Goal: Navigation & Orientation: Find specific page/section

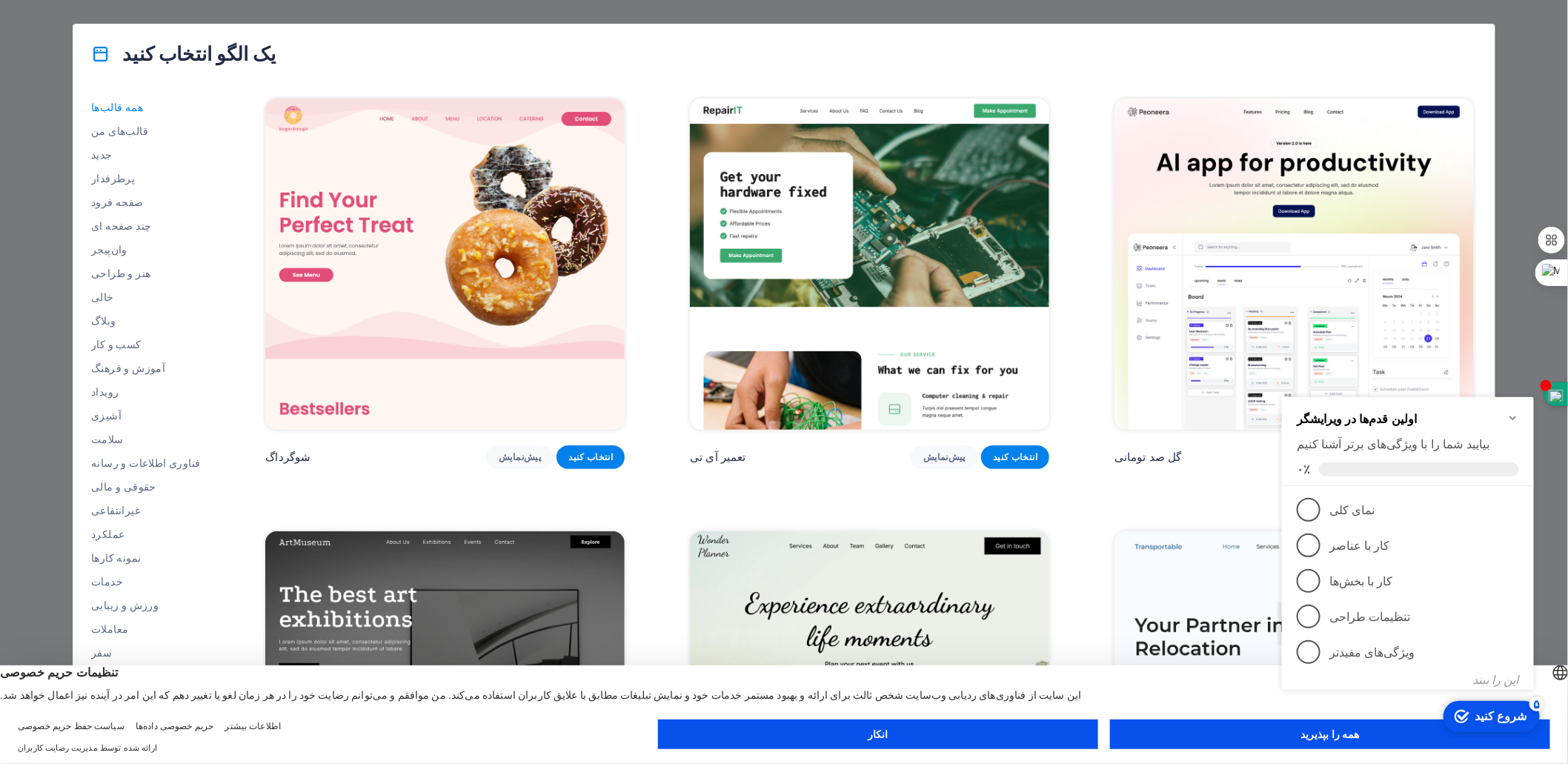
click at [1238, 735] on button "همه را بپذیرید" at bounding box center [1331, 734] width 441 height 29
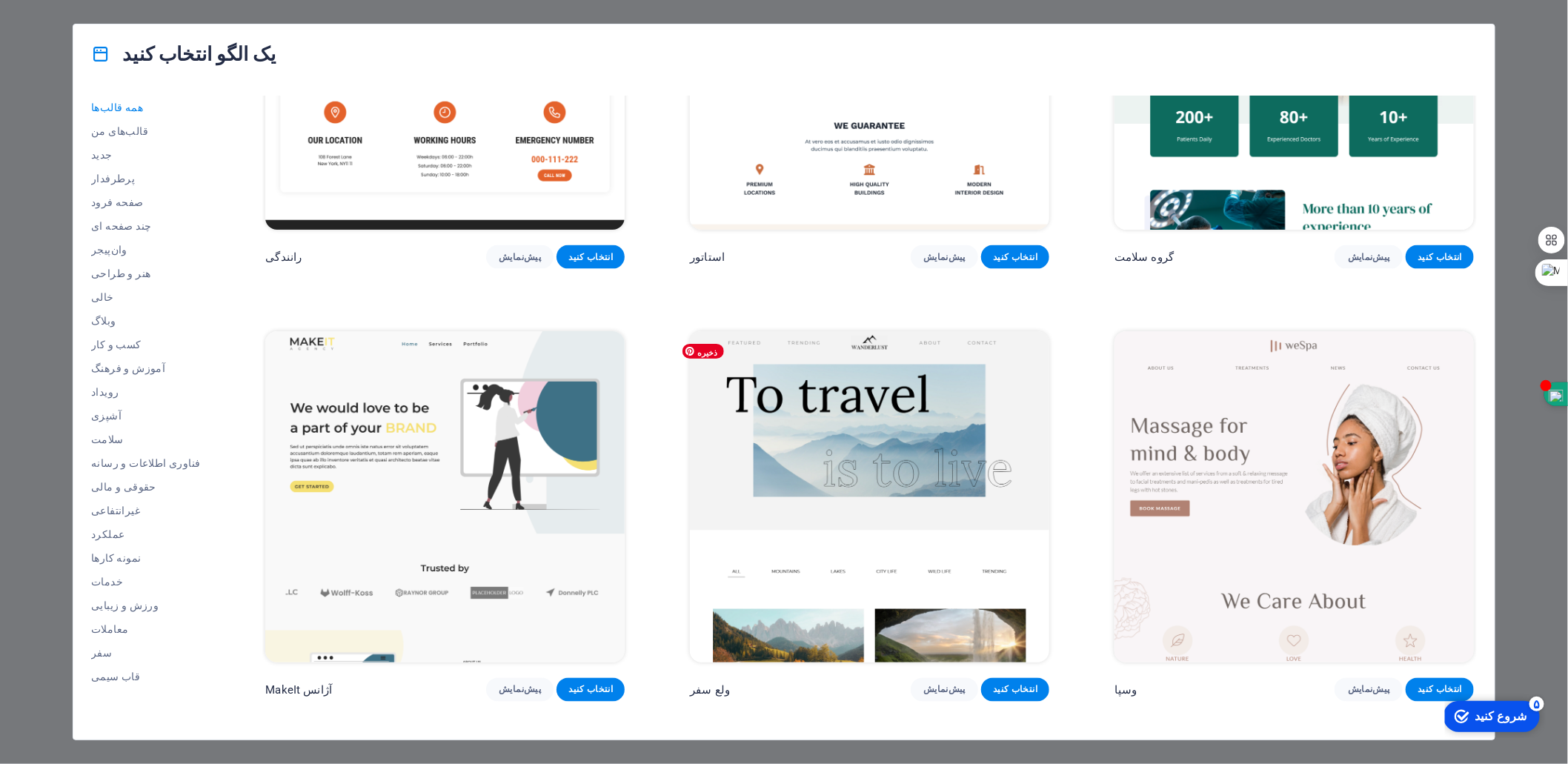
scroll to position [4181, 0]
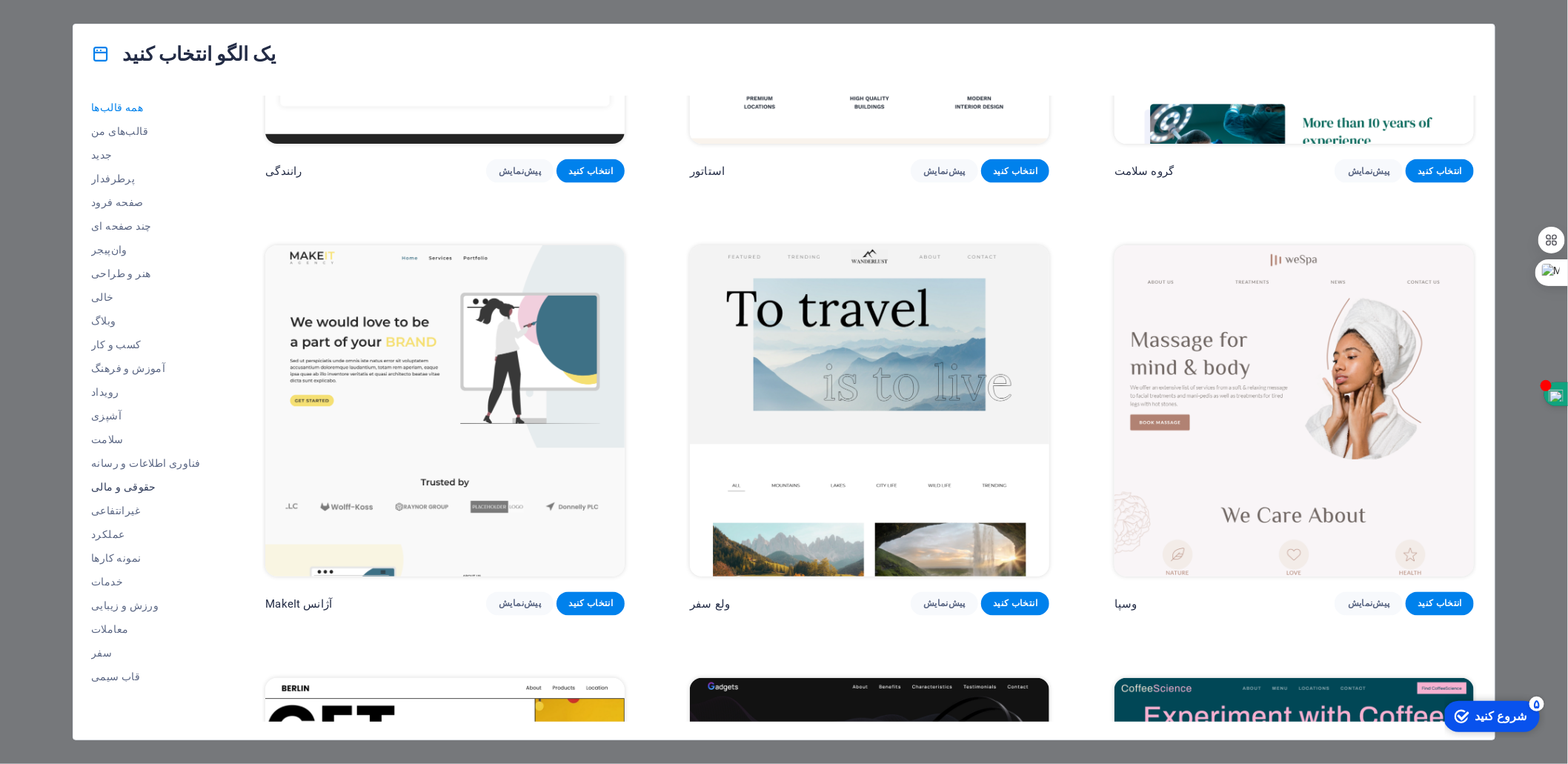
click at [117, 482] on font "حقوقی و مالی" at bounding box center [123, 487] width 65 height 12
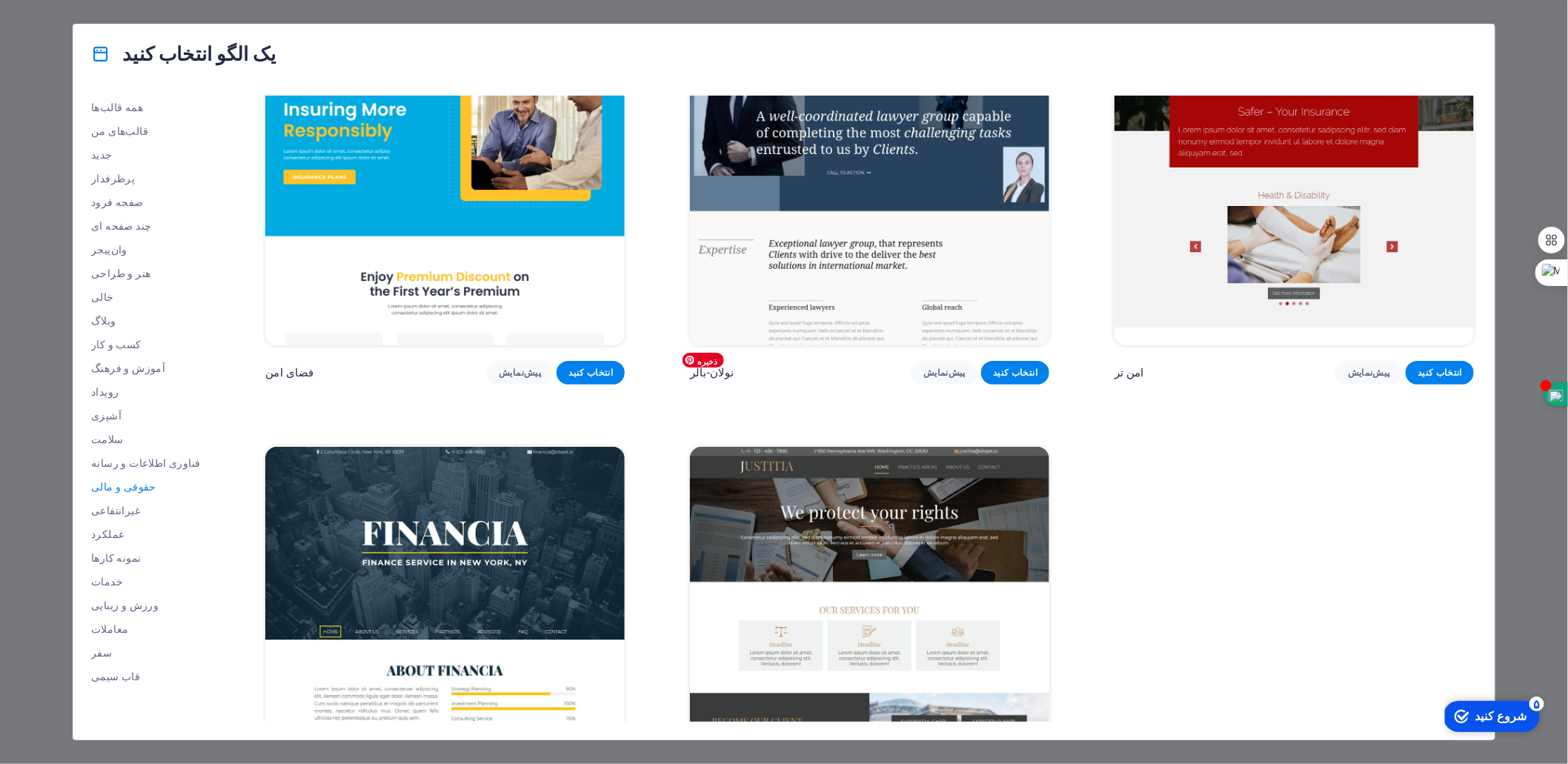
scroll to position [0, 0]
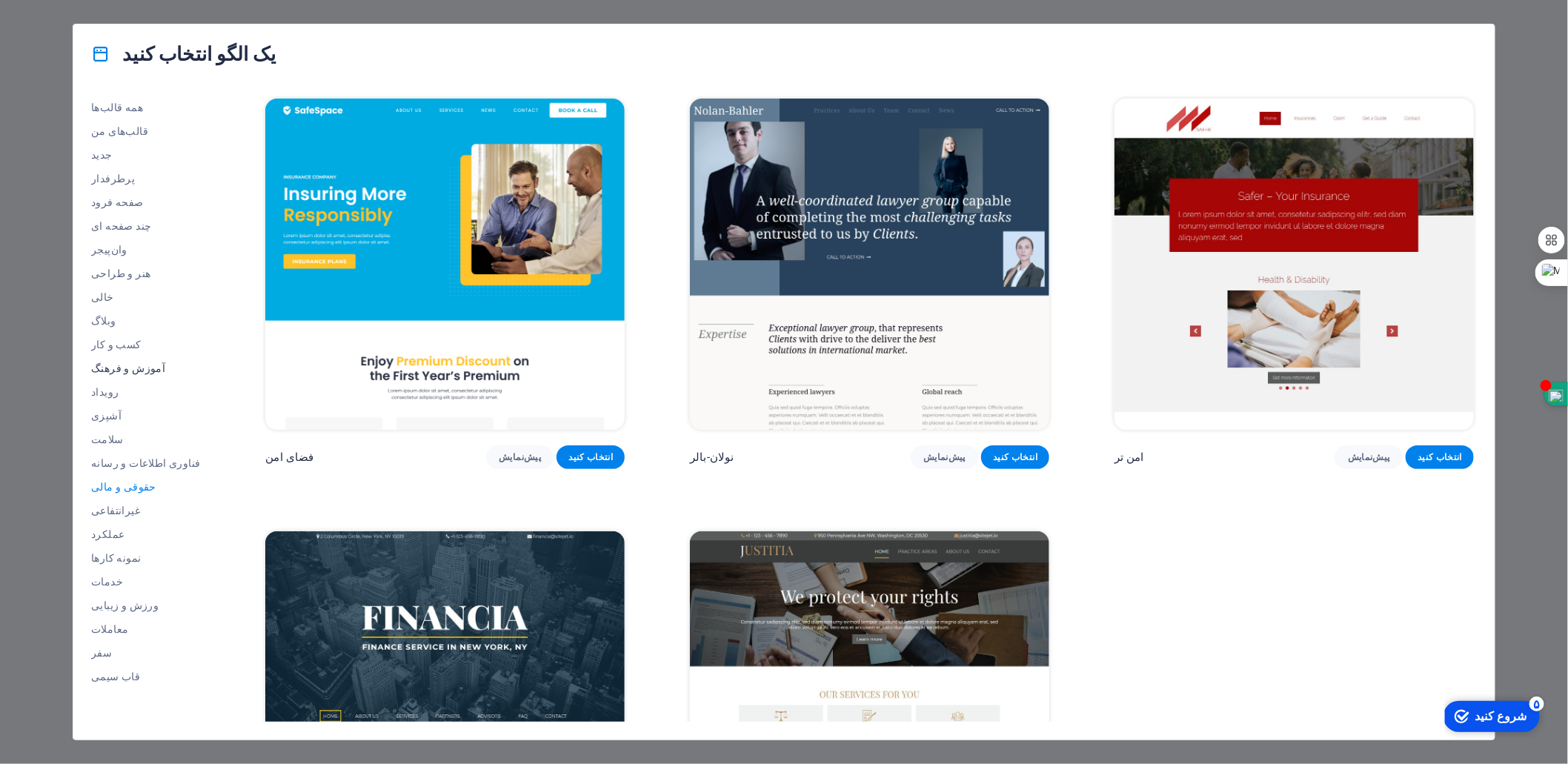
click at [144, 369] on font "آموزش و فرهنگ" at bounding box center [128, 368] width 74 height 12
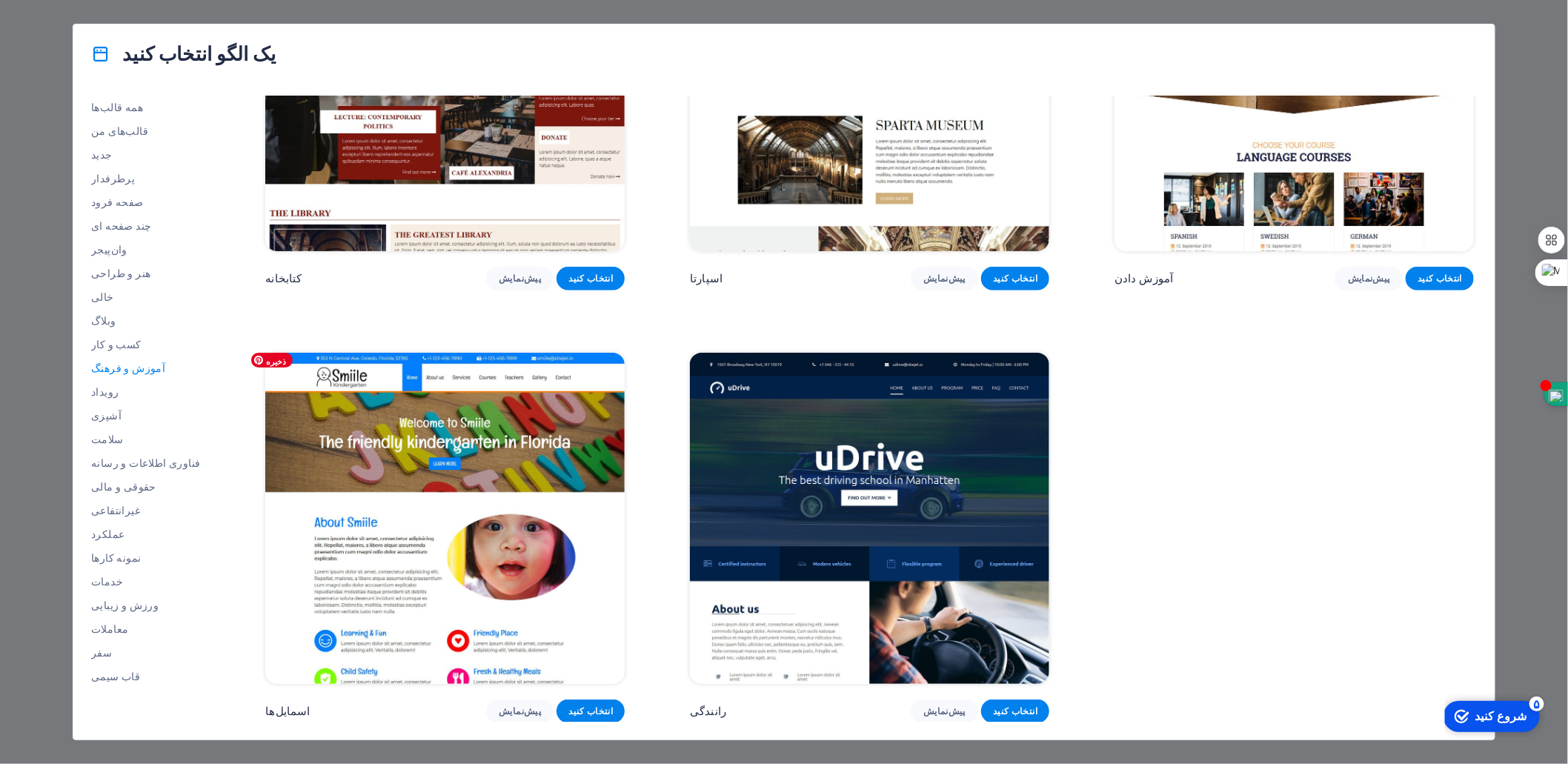
scroll to position [630, 0]
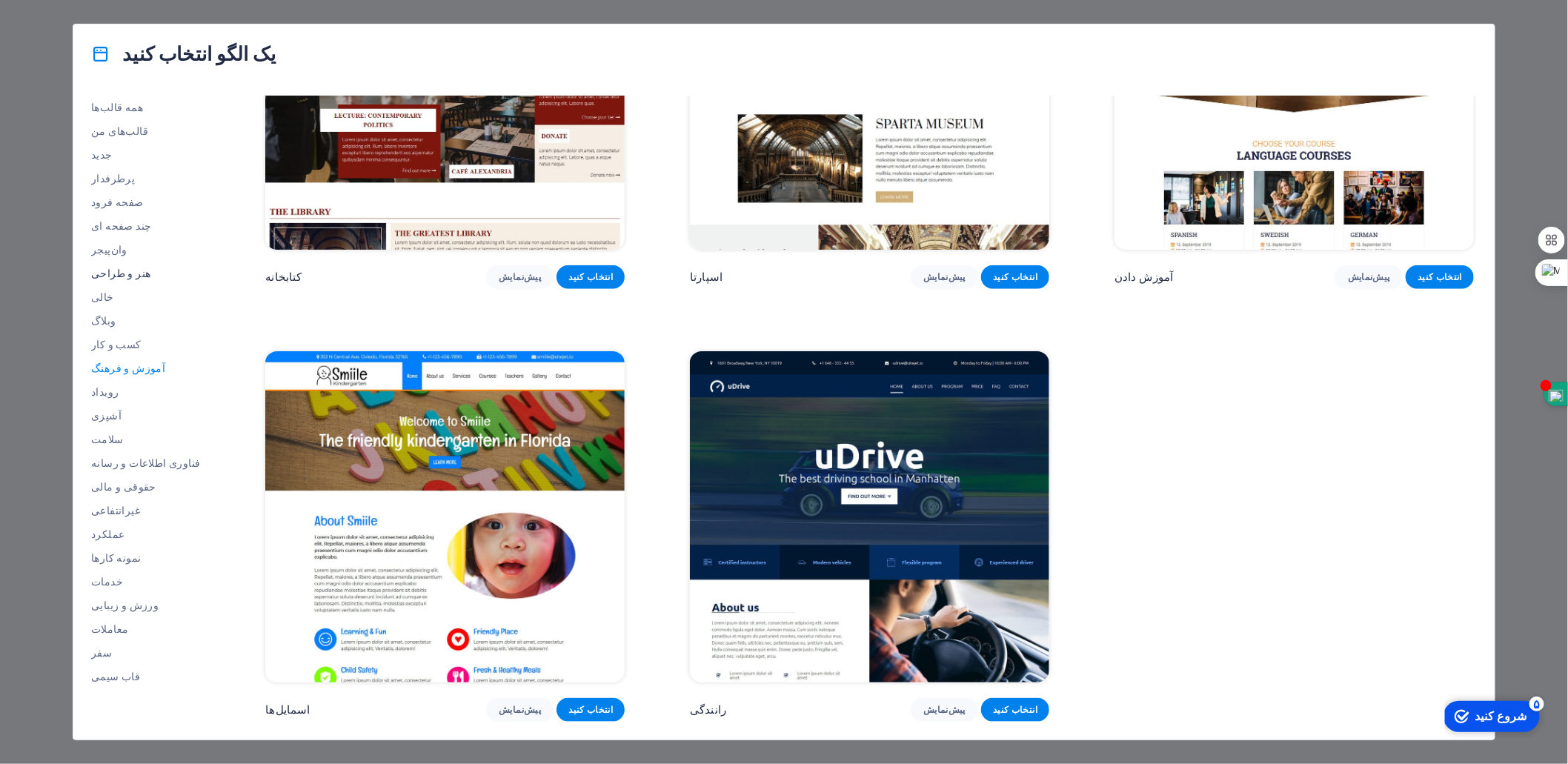
click at [138, 273] on span "هنر و طراحی" at bounding box center [146, 273] width 109 height 12
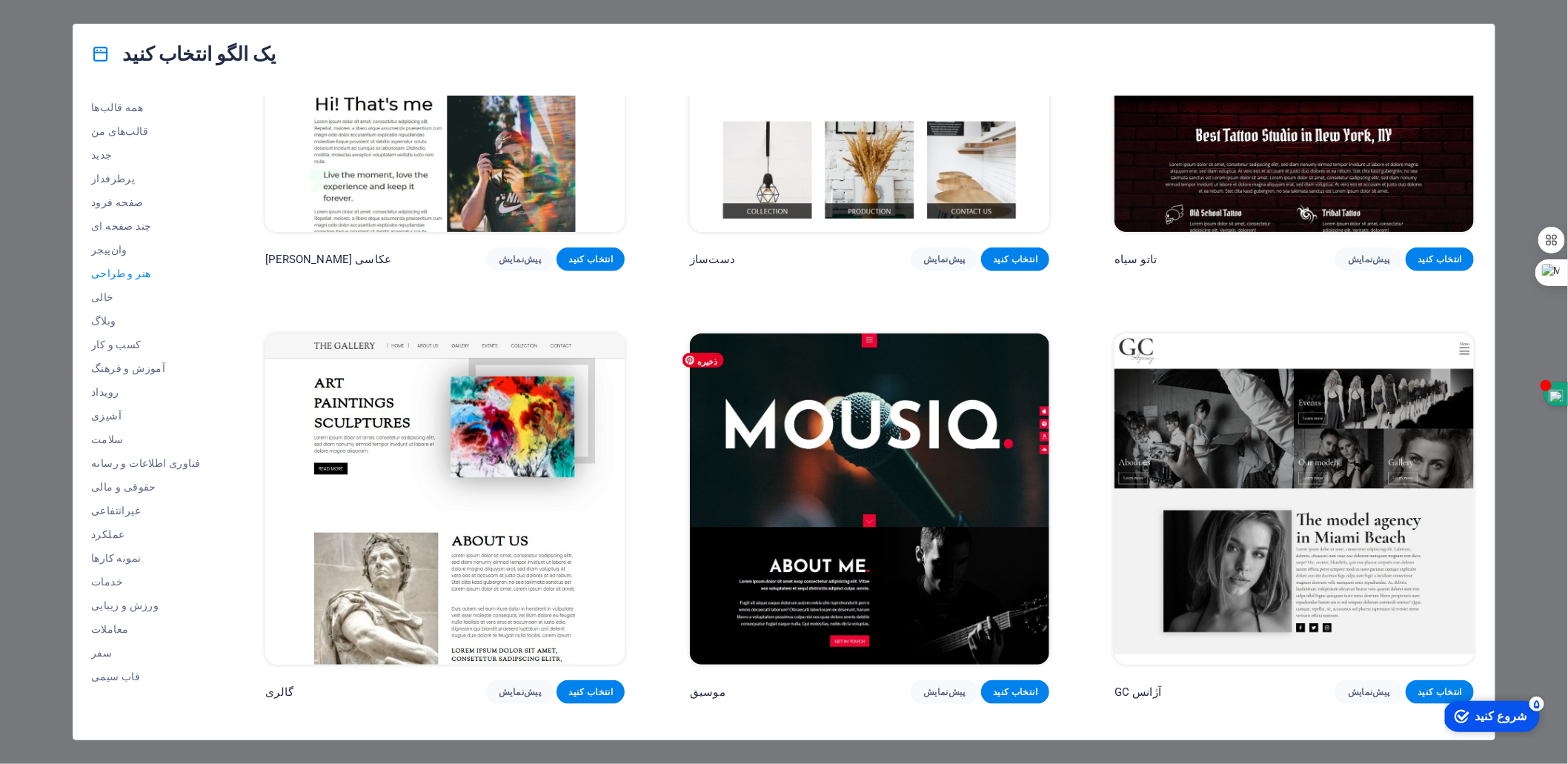
click at [868, 487] on img at bounding box center [870, 499] width 360 height 332
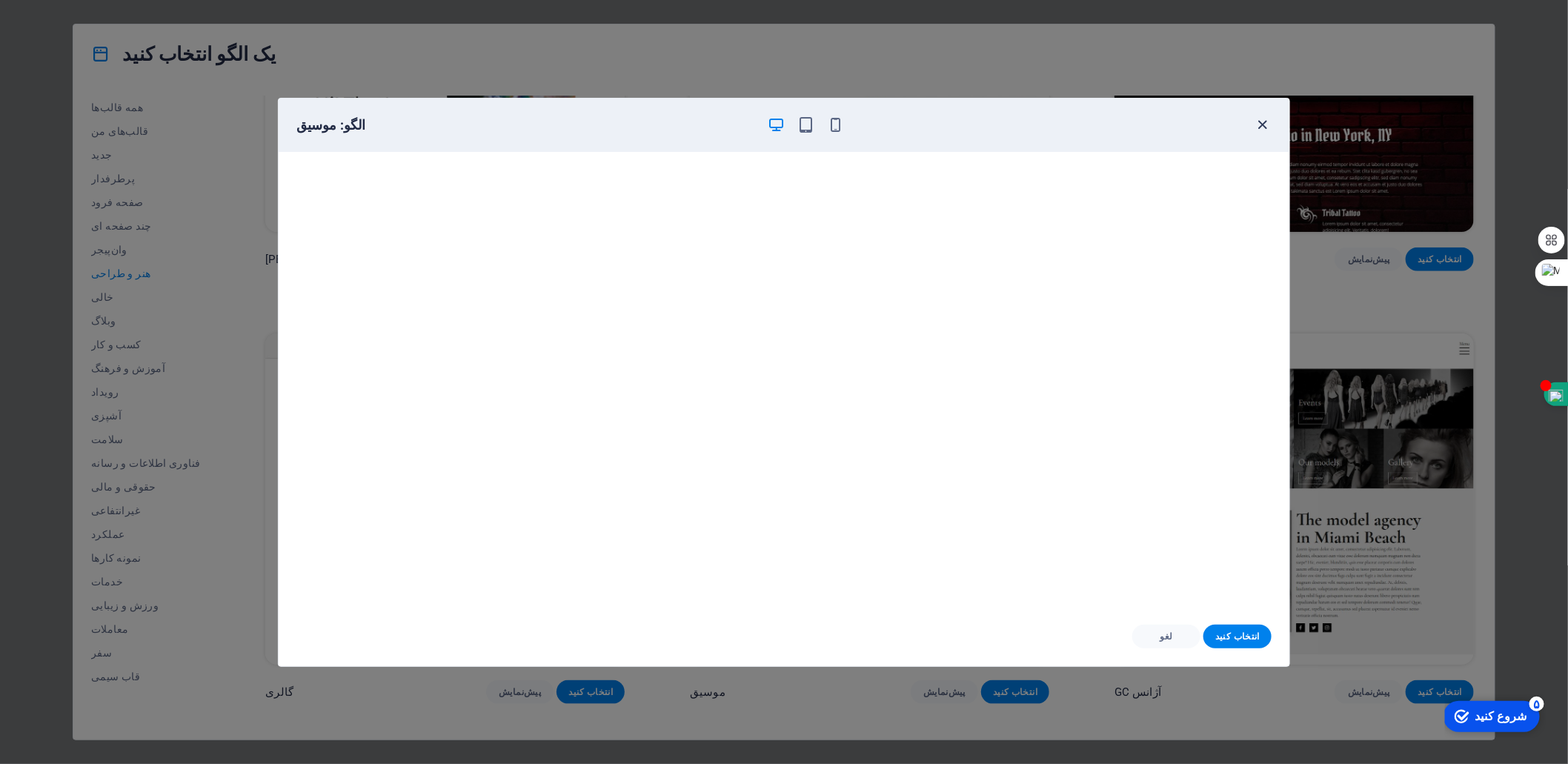
click at [1258, 123] on icon "button" at bounding box center [1263, 125] width 17 height 17
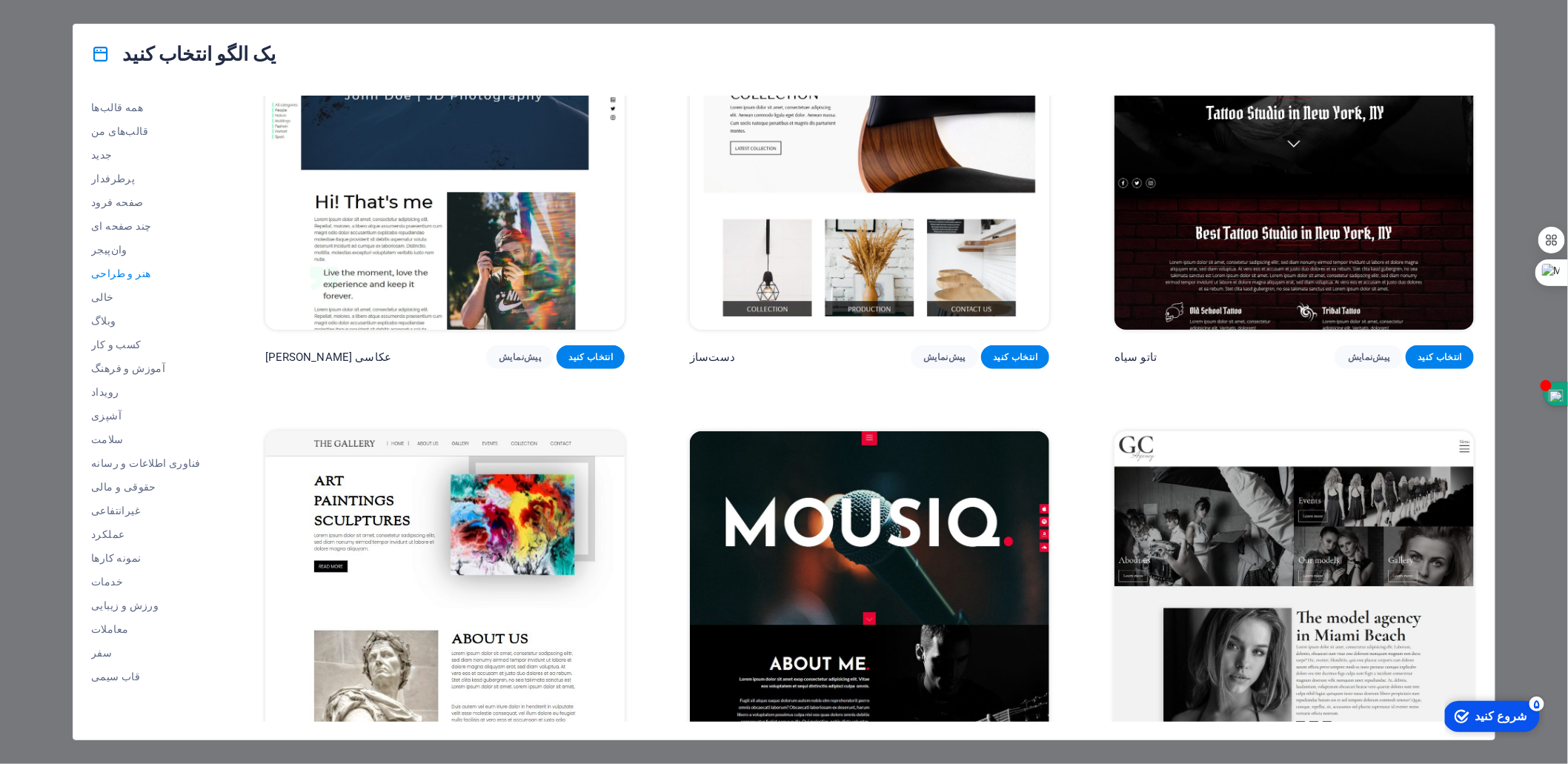
scroll to position [408, 0]
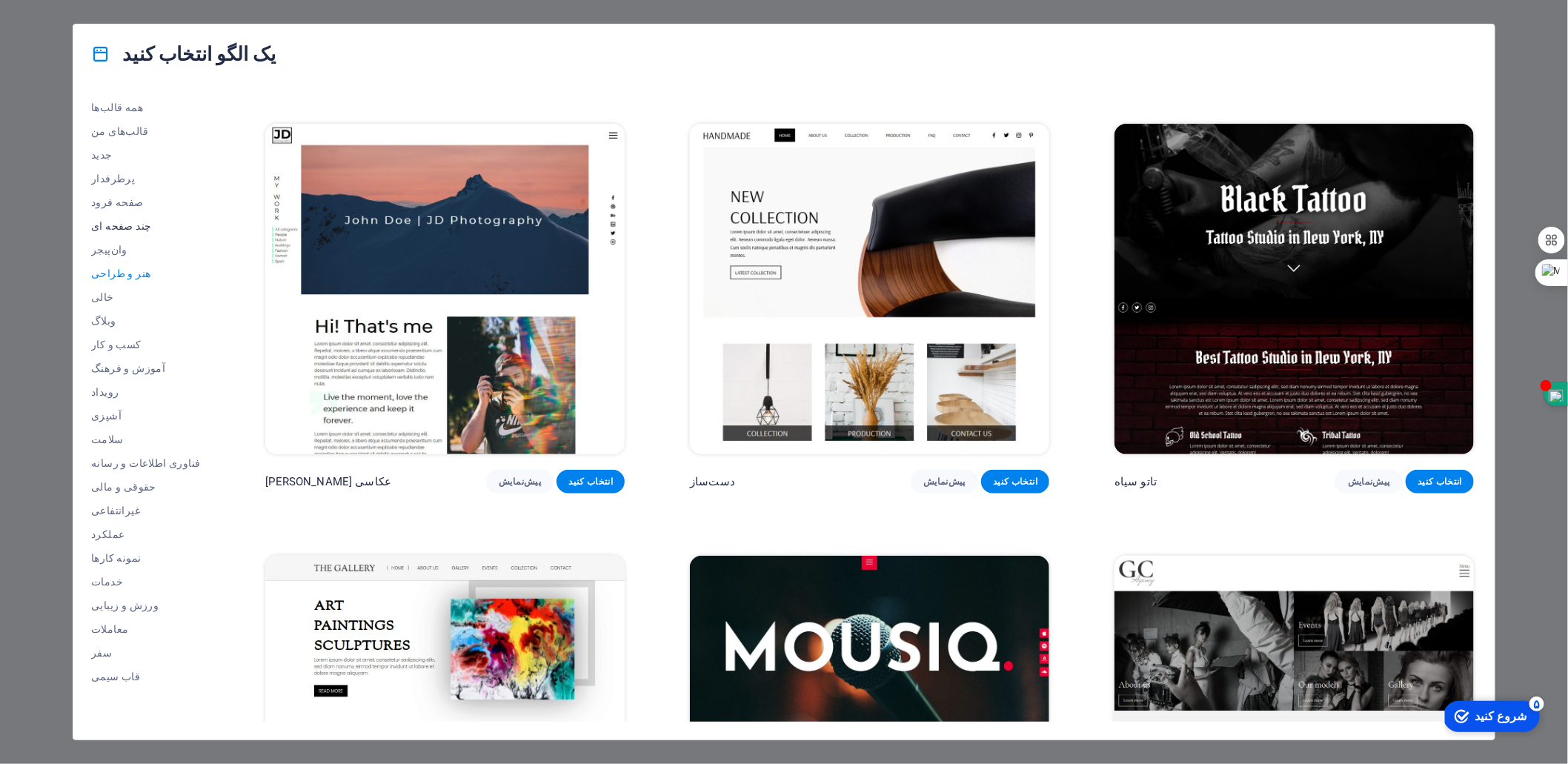
click at [108, 224] on font "چند صفحه ای" at bounding box center [121, 226] width 60 height 12
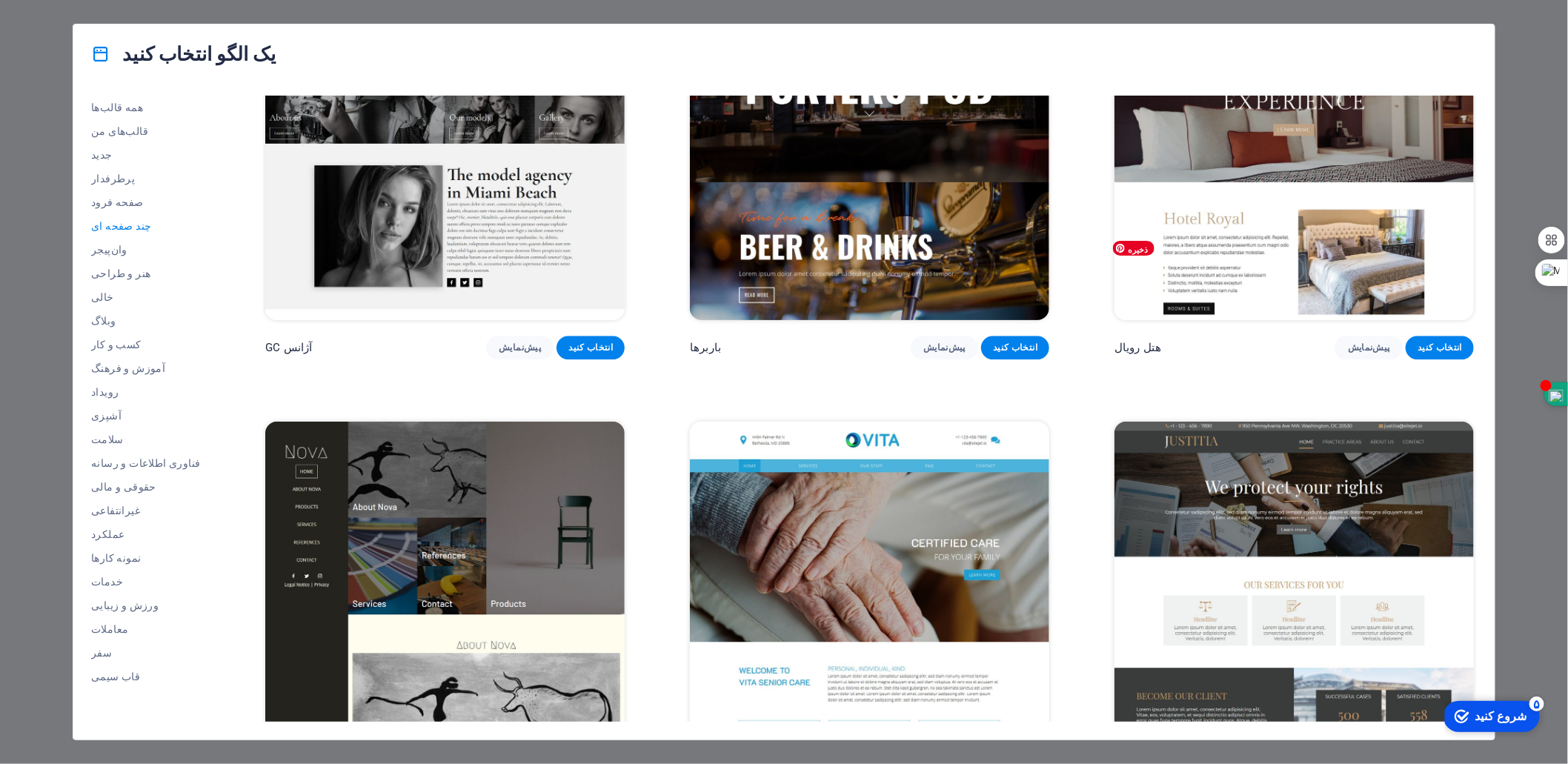
scroll to position [7914, 0]
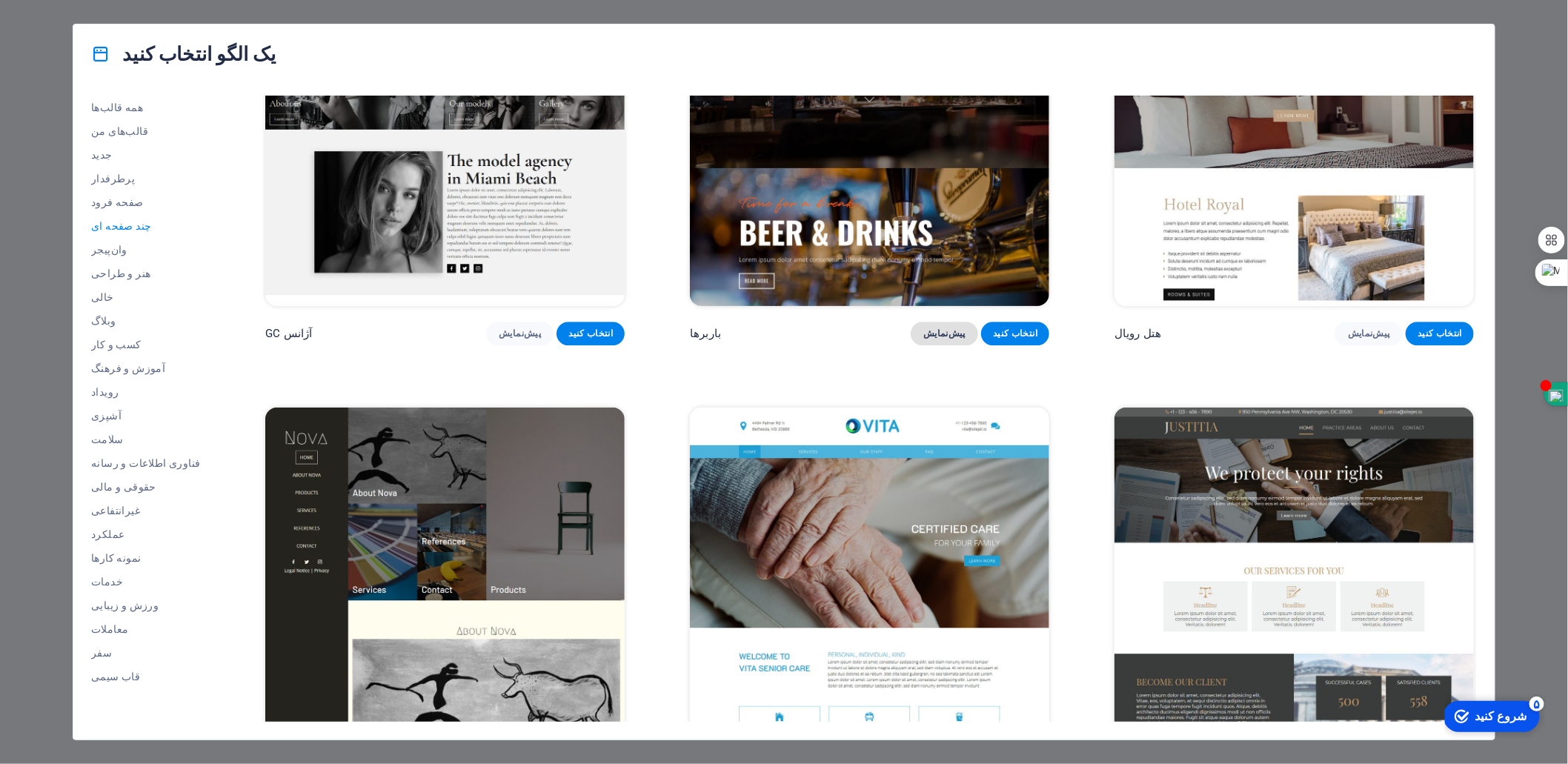
click at [940, 339] on font "پیش‌نمایش" at bounding box center [945, 333] width 42 height 10
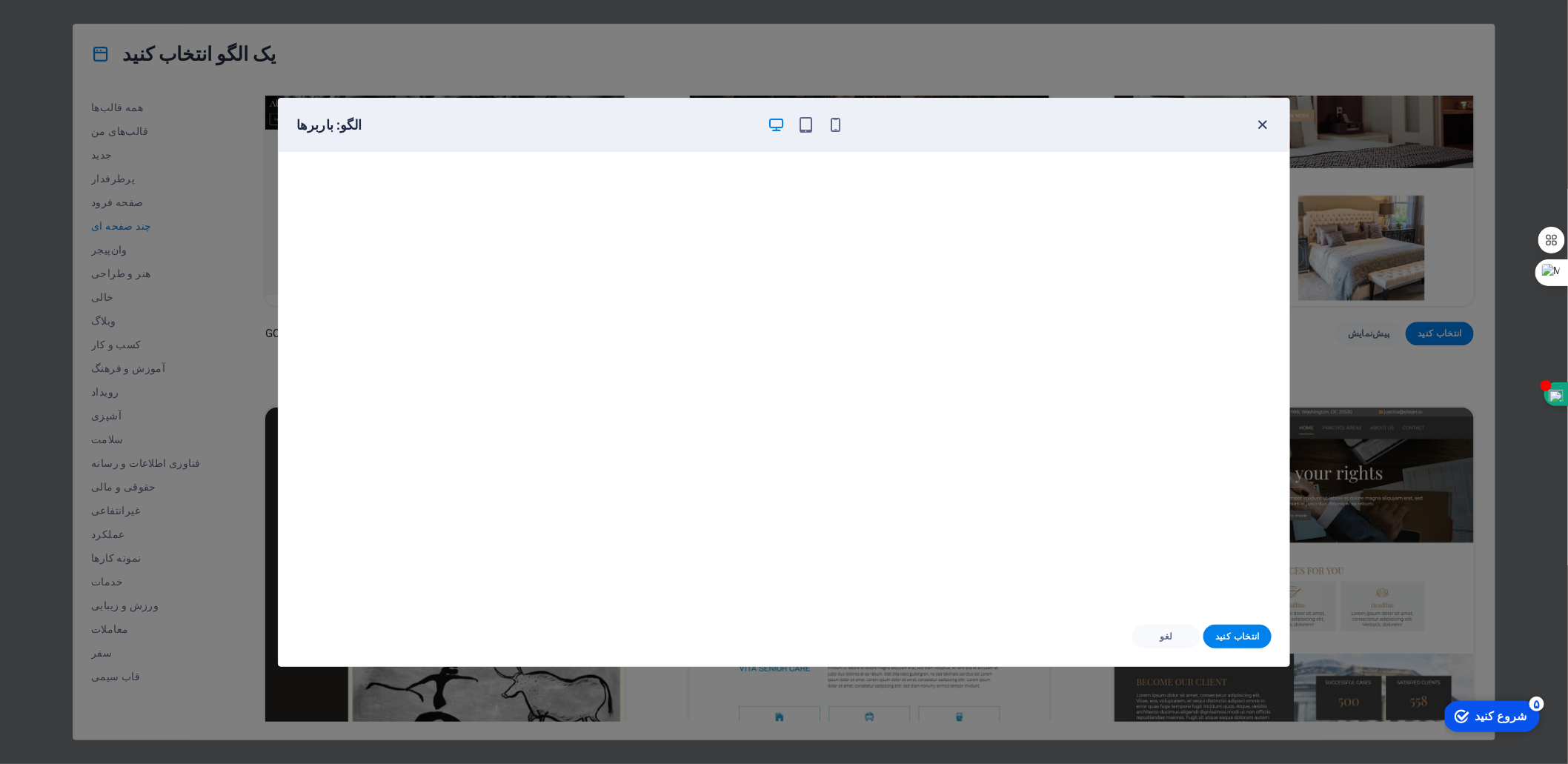
click at [1263, 129] on icon "button" at bounding box center [1263, 125] width 17 height 17
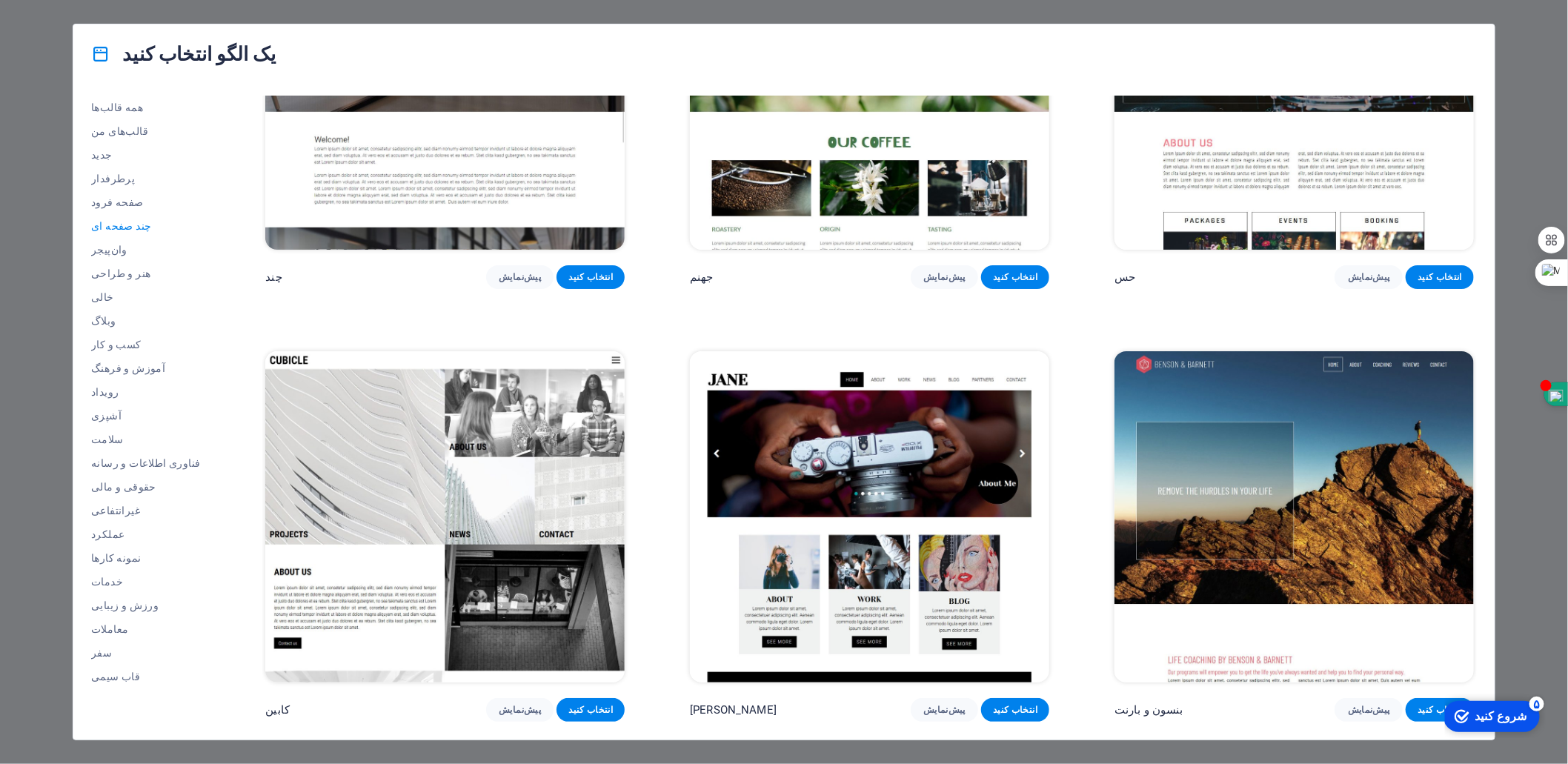
scroll to position [8952, 0]
click at [1281, 463] on img at bounding box center [1295, 517] width 360 height 332
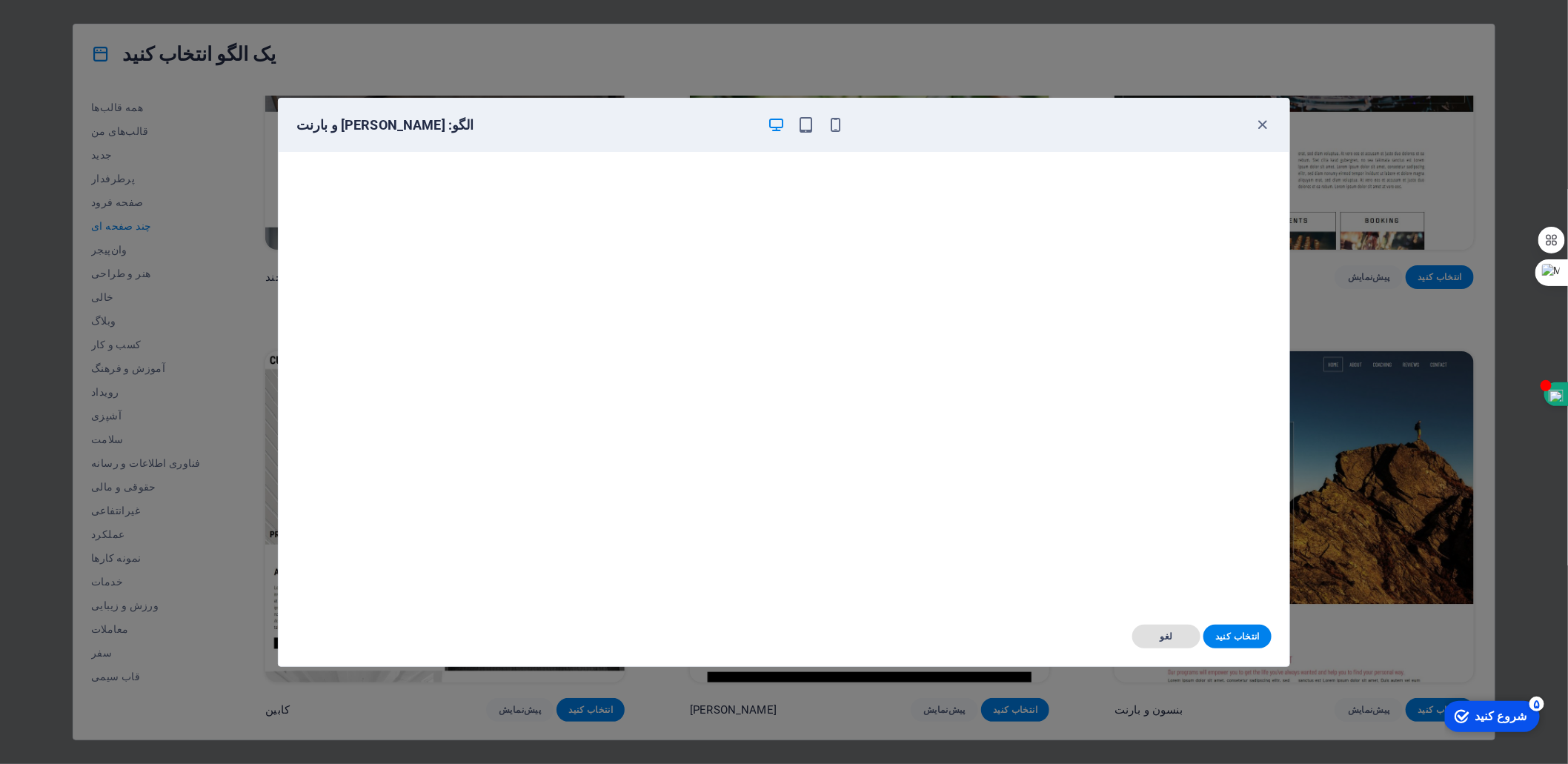
click at [1176, 644] on button "لغو" at bounding box center [1167, 636] width 68 height 24
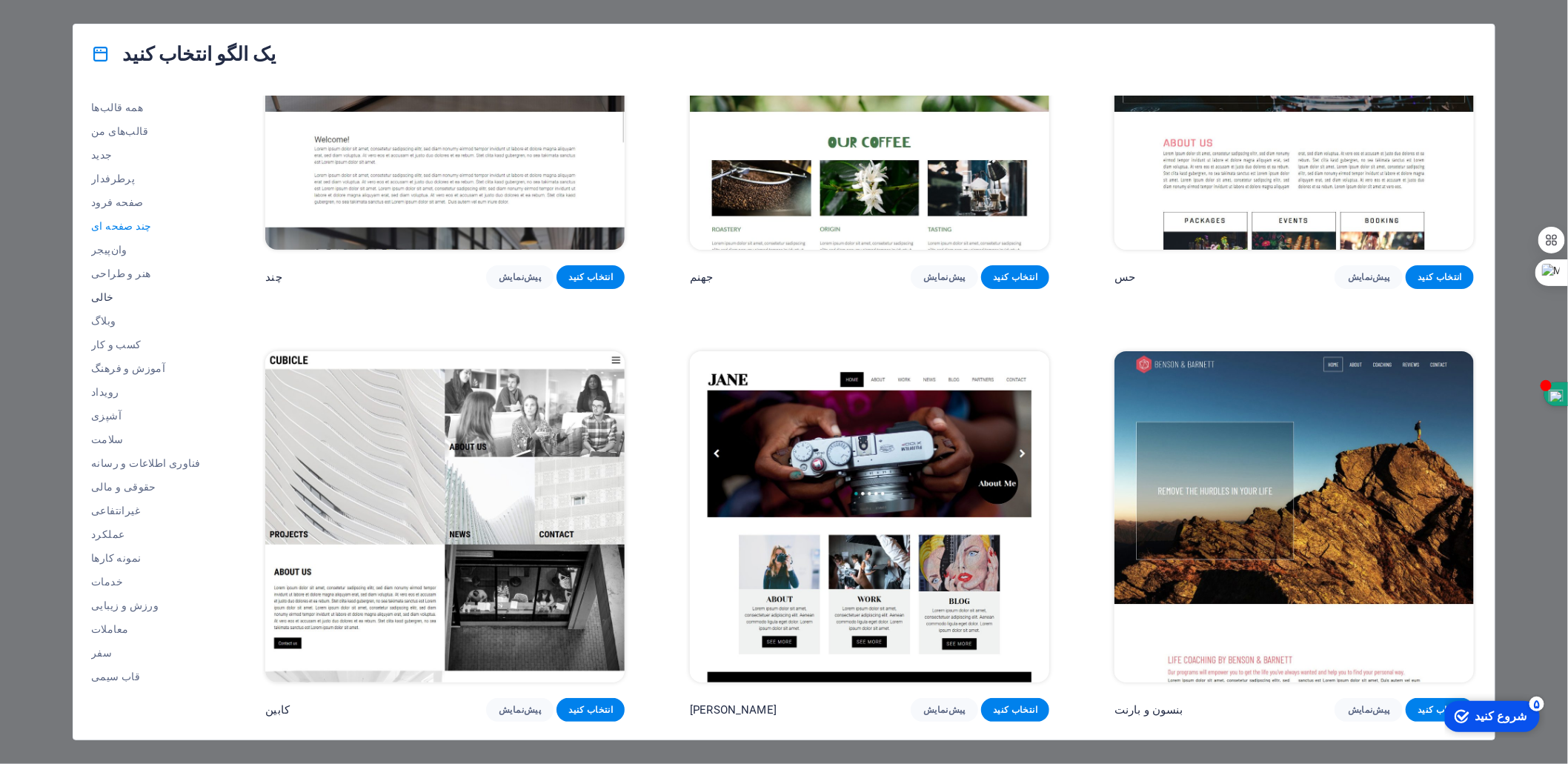
click at [103, 300] on font "خالی" at bounding box center [103, 297] width 23 height 12
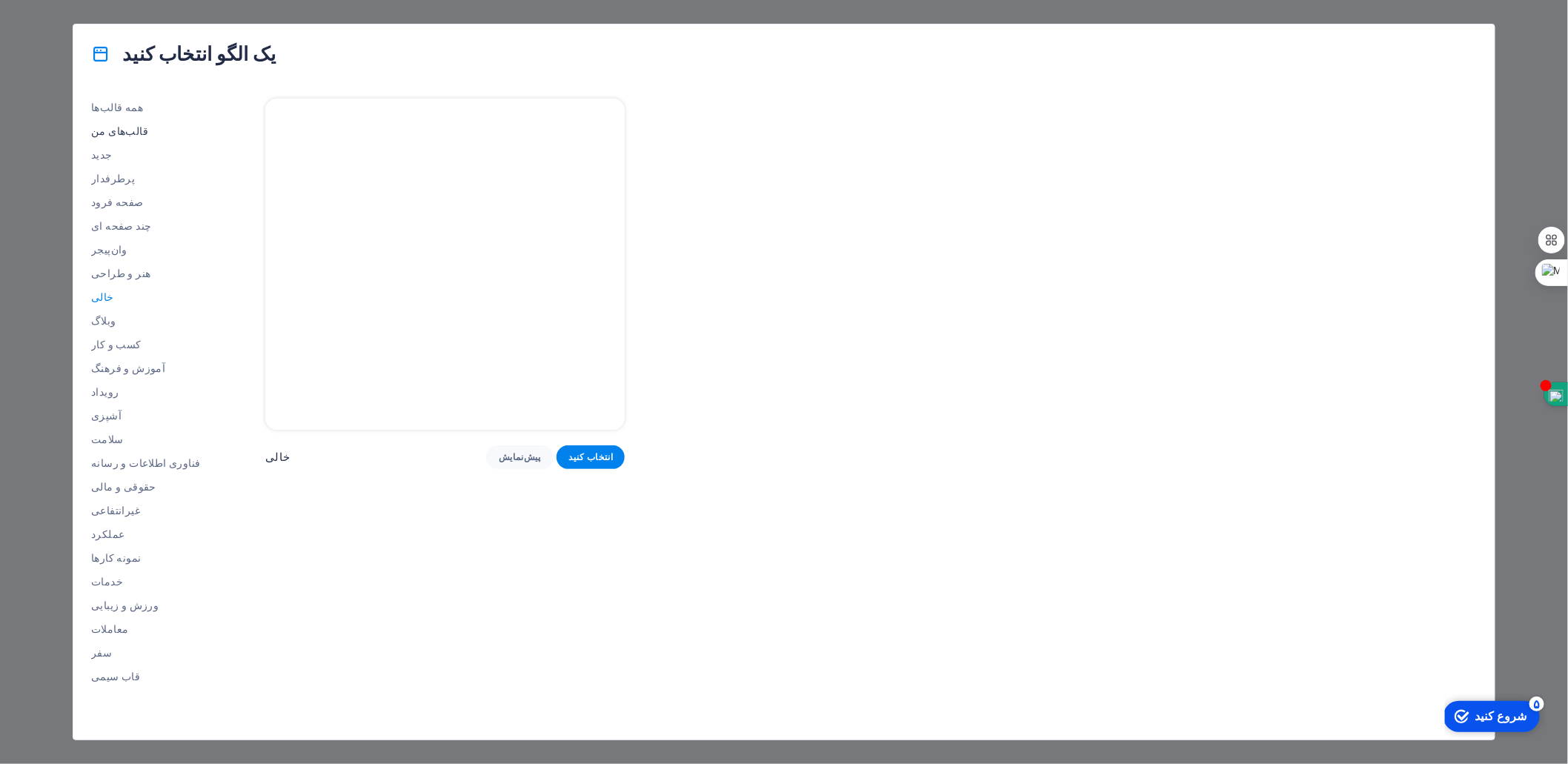
click at [109, 126] on font "قالب‌های من" at bounding box center [120, 131] width 57 height 12
click at [109, 104] on font "همه قالب‌ها" at bounding box center [117, 107] width 52 height 12
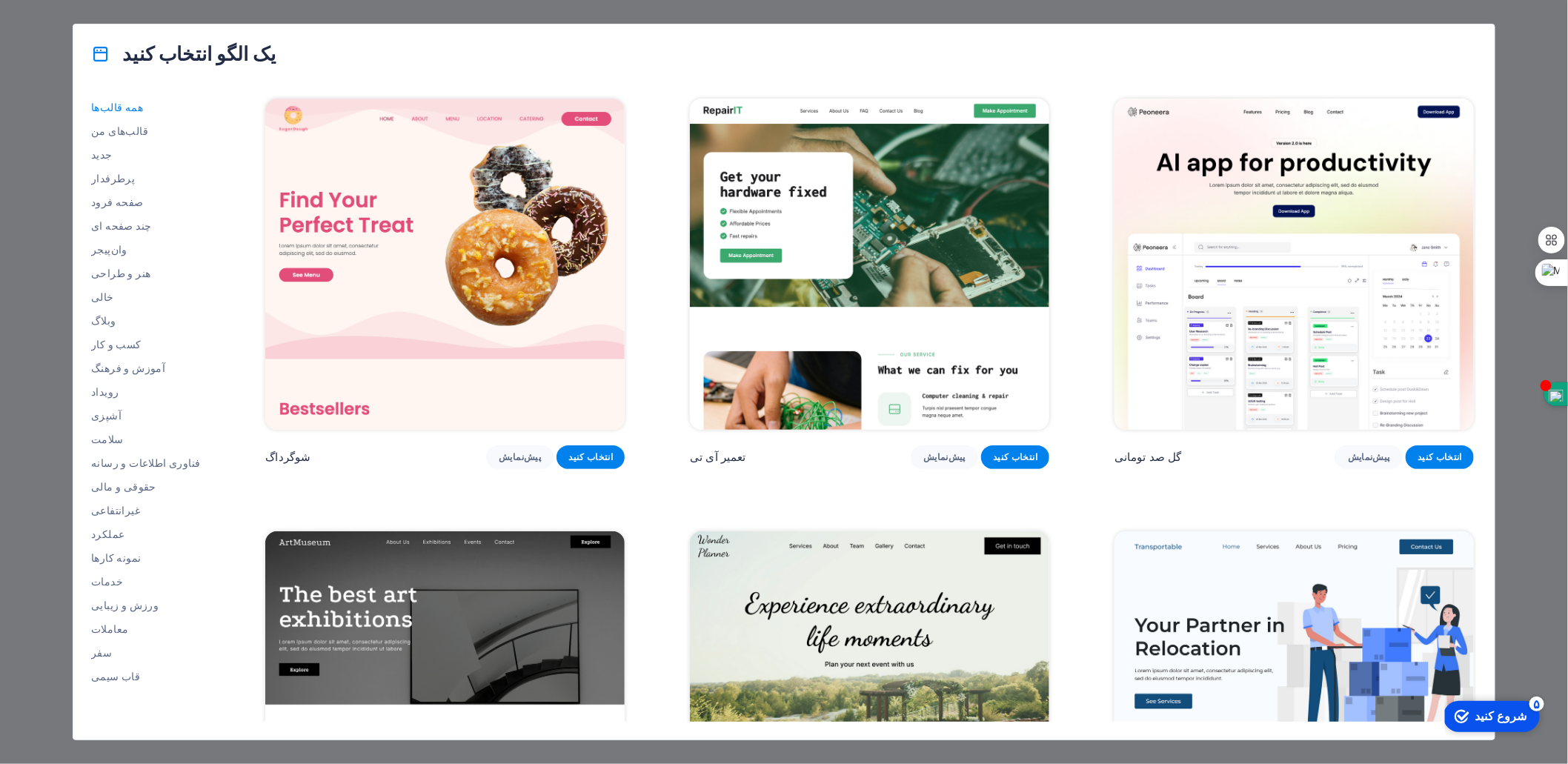
click at [89, 155] on div "همه قالب‌ها قالب‌های من جدید پرطرفدار صفحه فرود چند صفحه ای وان‌پیجر هنر و طراح…" at bounding box center [784, 412] width 1422 height 657
click at [99, 158] on font "جدید" at bounding box center [102, 154] width 22 height 12
click at [534, 463] on font "پیش‌نمایش" at bounding box center [520, 457] width 42 height 10
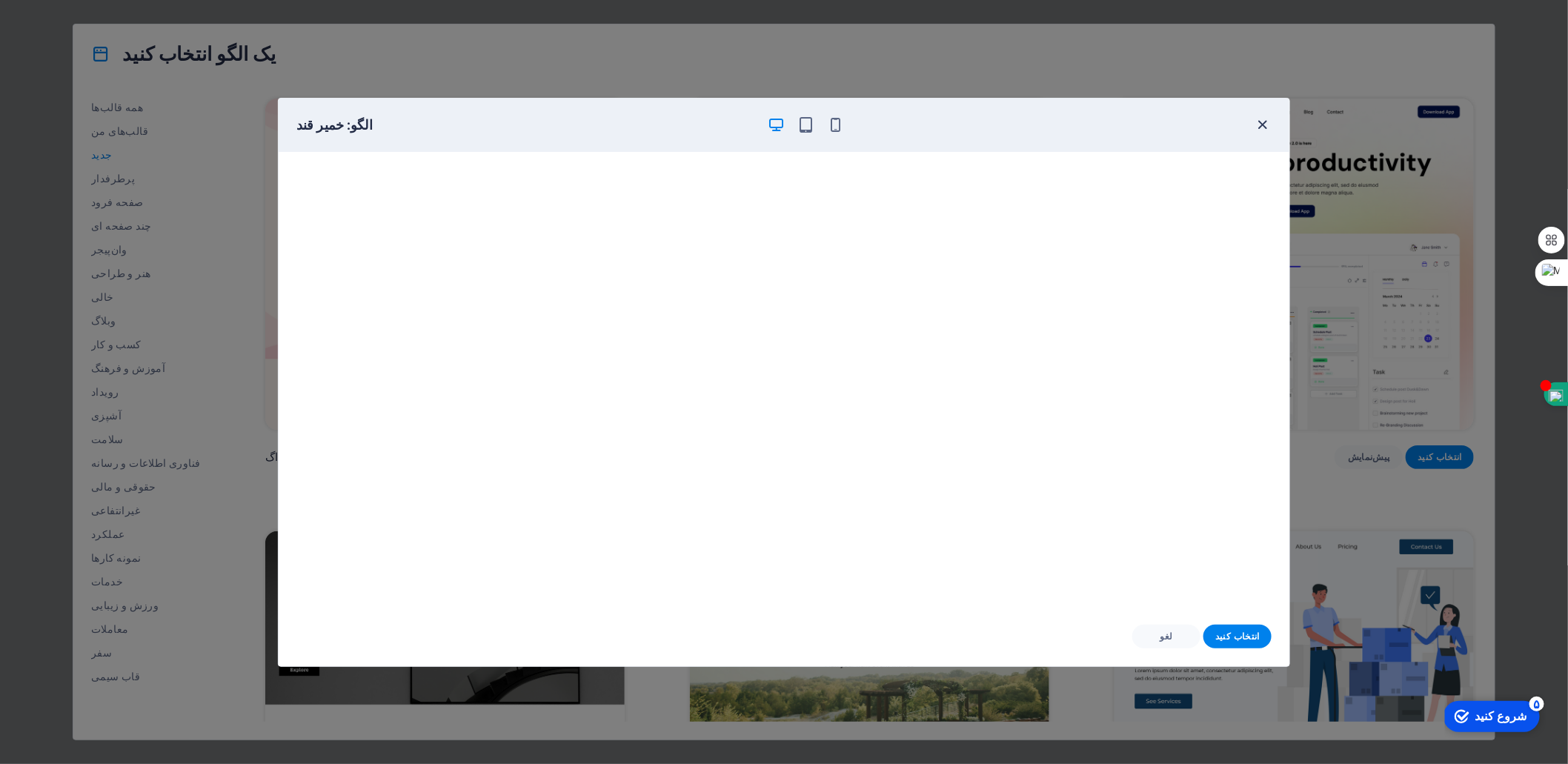
click at [1256, 122] on icon "button" at bounding box center [1263, 125] width 17 height 17
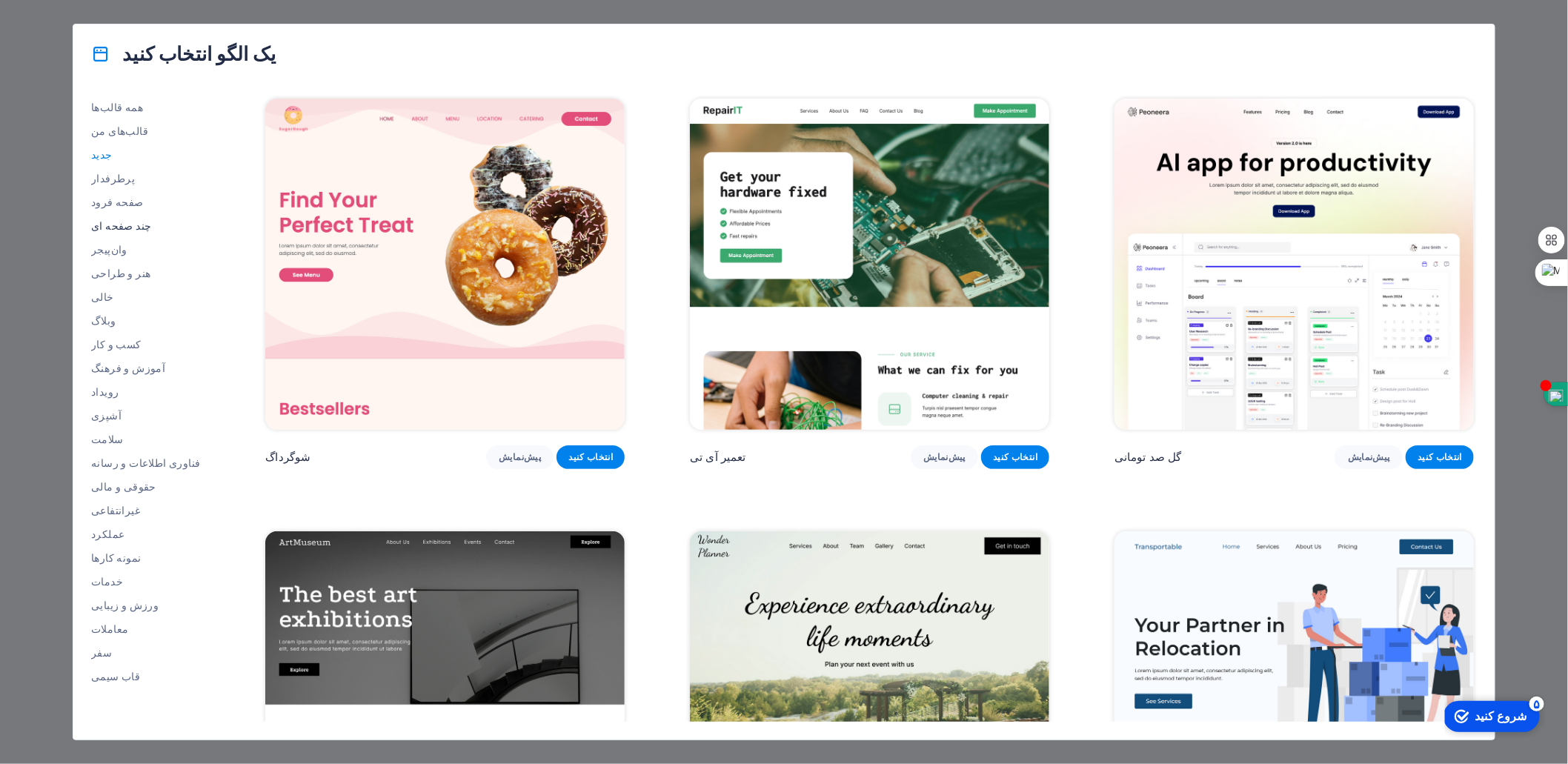
click at [108, 222] on font "چند صفحه ای" at bounding box center [121, 226] width 60 height 12
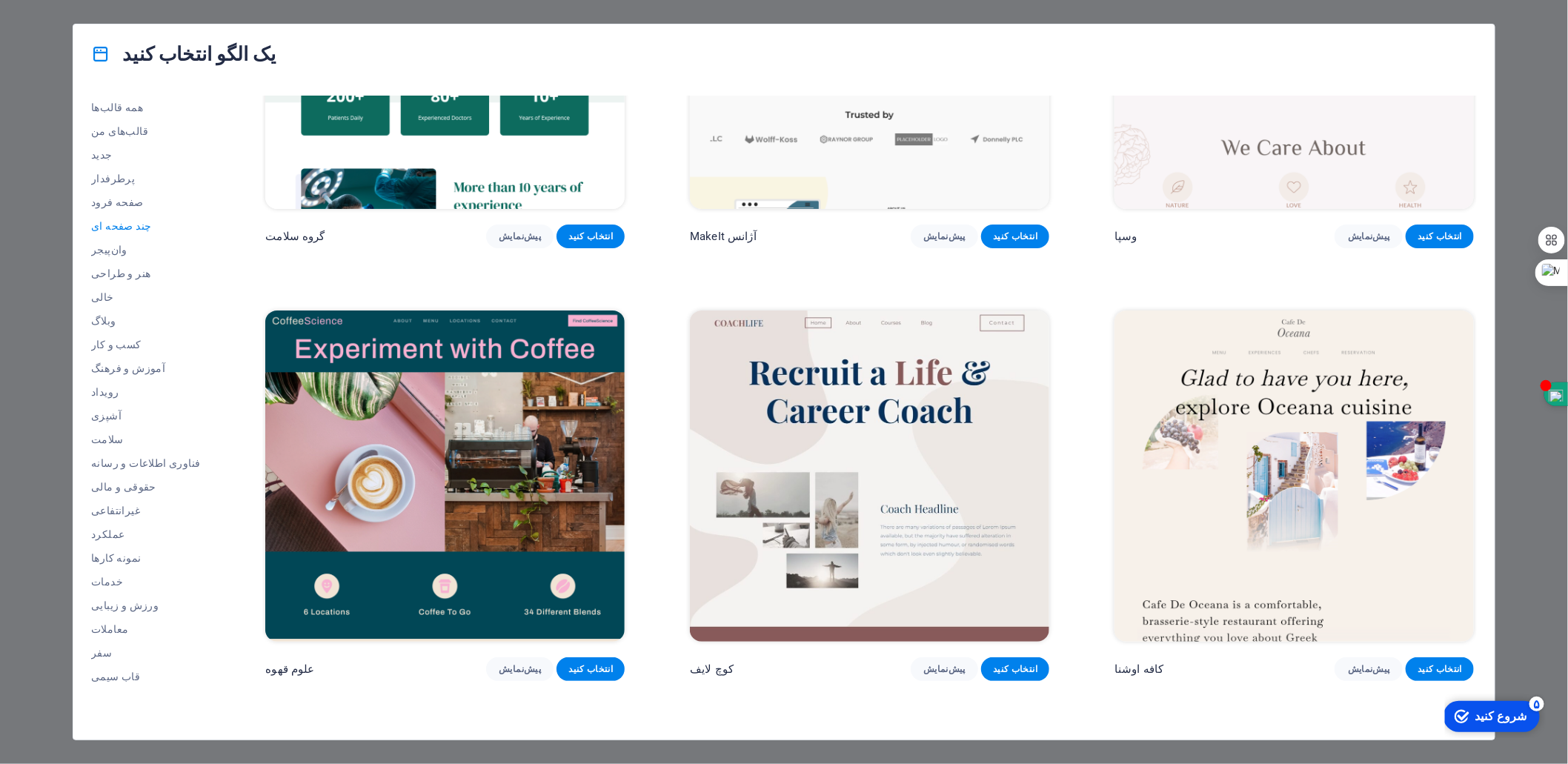
scroll to position [2891, 0]
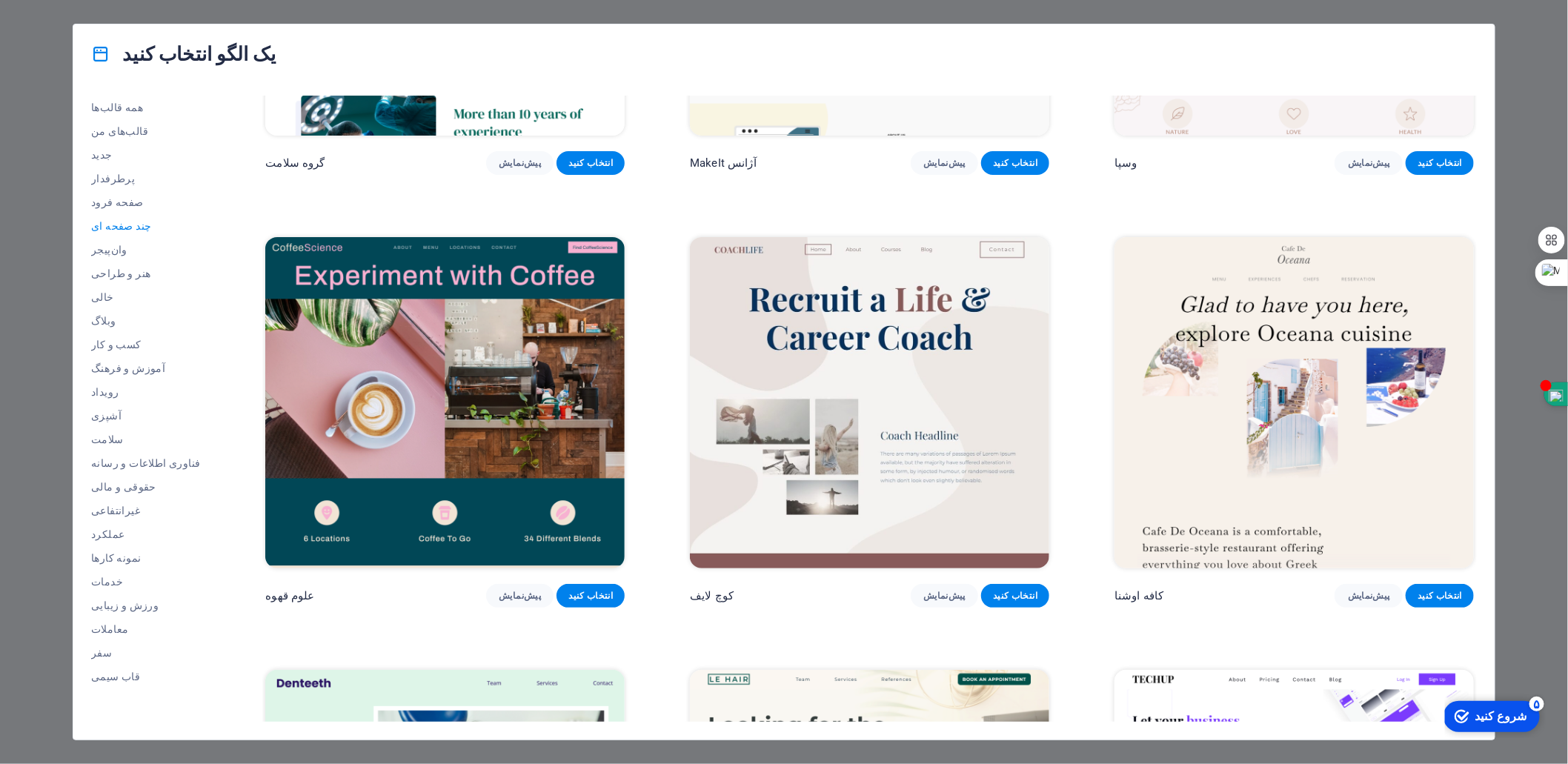
click at [41, 33] on div "یک الگو انتخاب کنید همه قالب‌ها قالب‌های من جدید پرطرفدار صفحه فرود چند صفحه ای…" at bounding box center [784, 382] width 1568 height 764
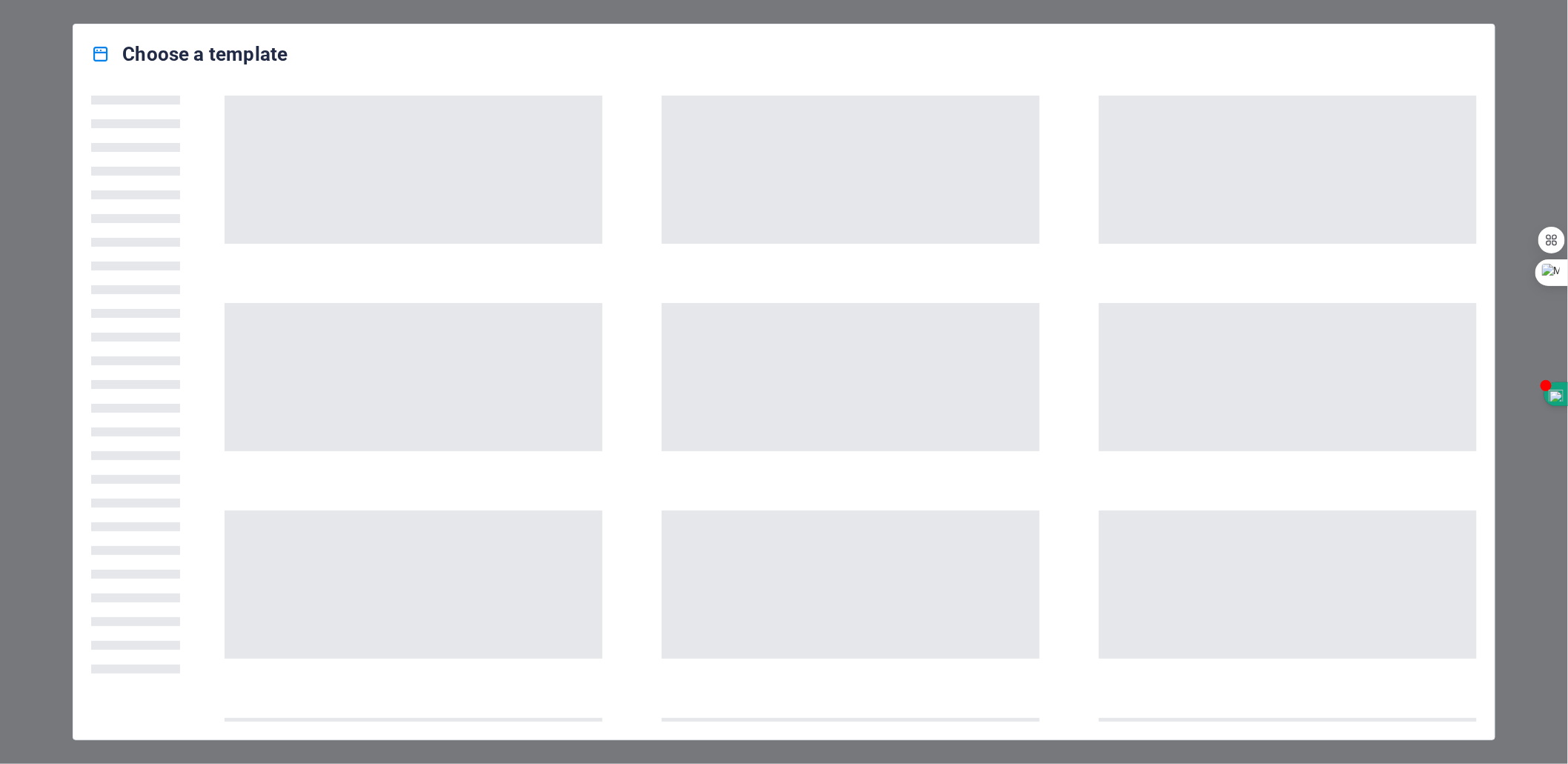
click at [134, 56] on h4 "Choose a template" at bounding box center [189, 54] width 197 height 24
click at [174, 48] on h4 "Choose a template" at bounding box center [189, 54] width 197 height 24
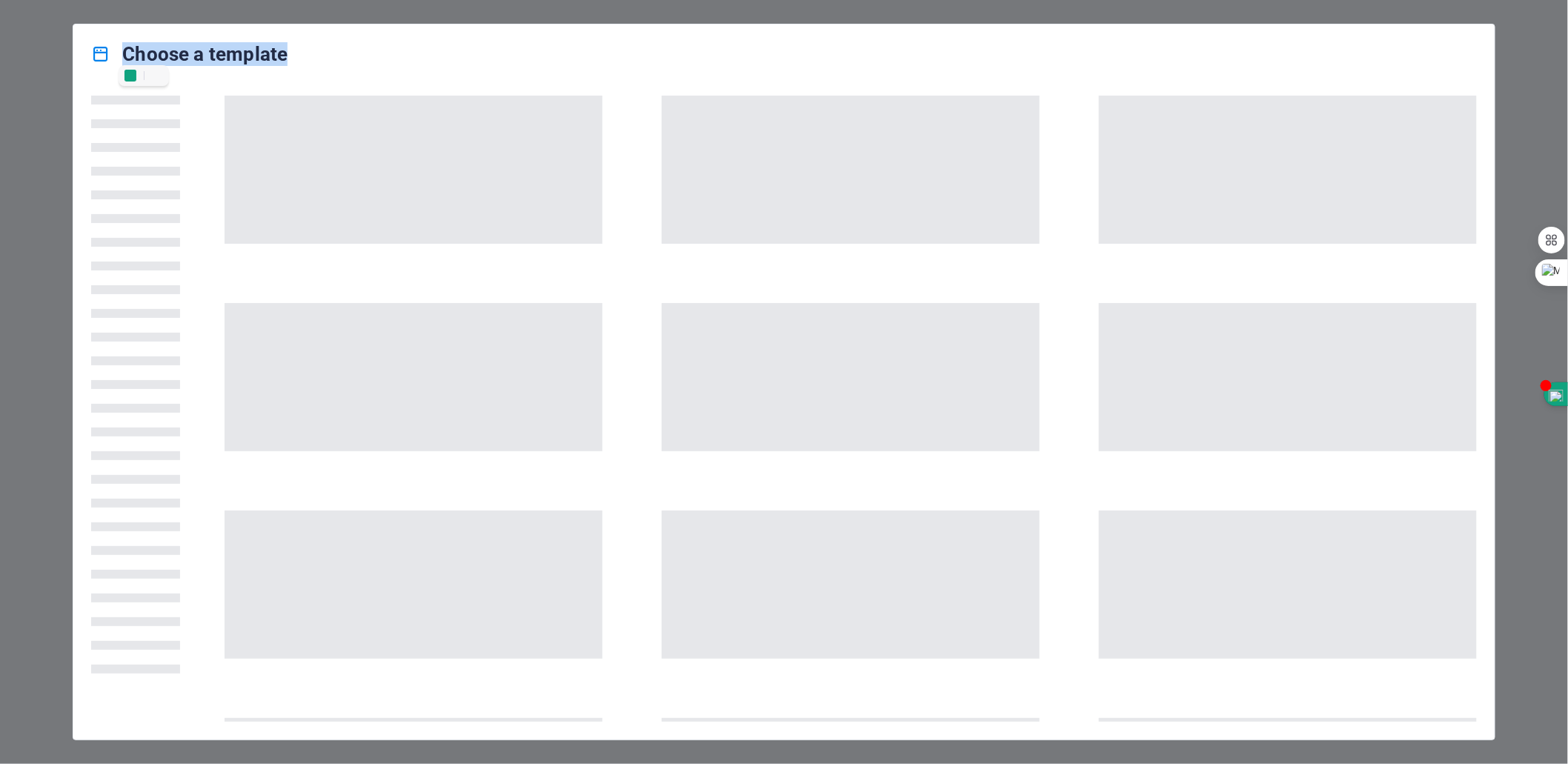
click at [174, 48] on h4 "Choose a template" at bounding box center [189, 54] width 197 height 24
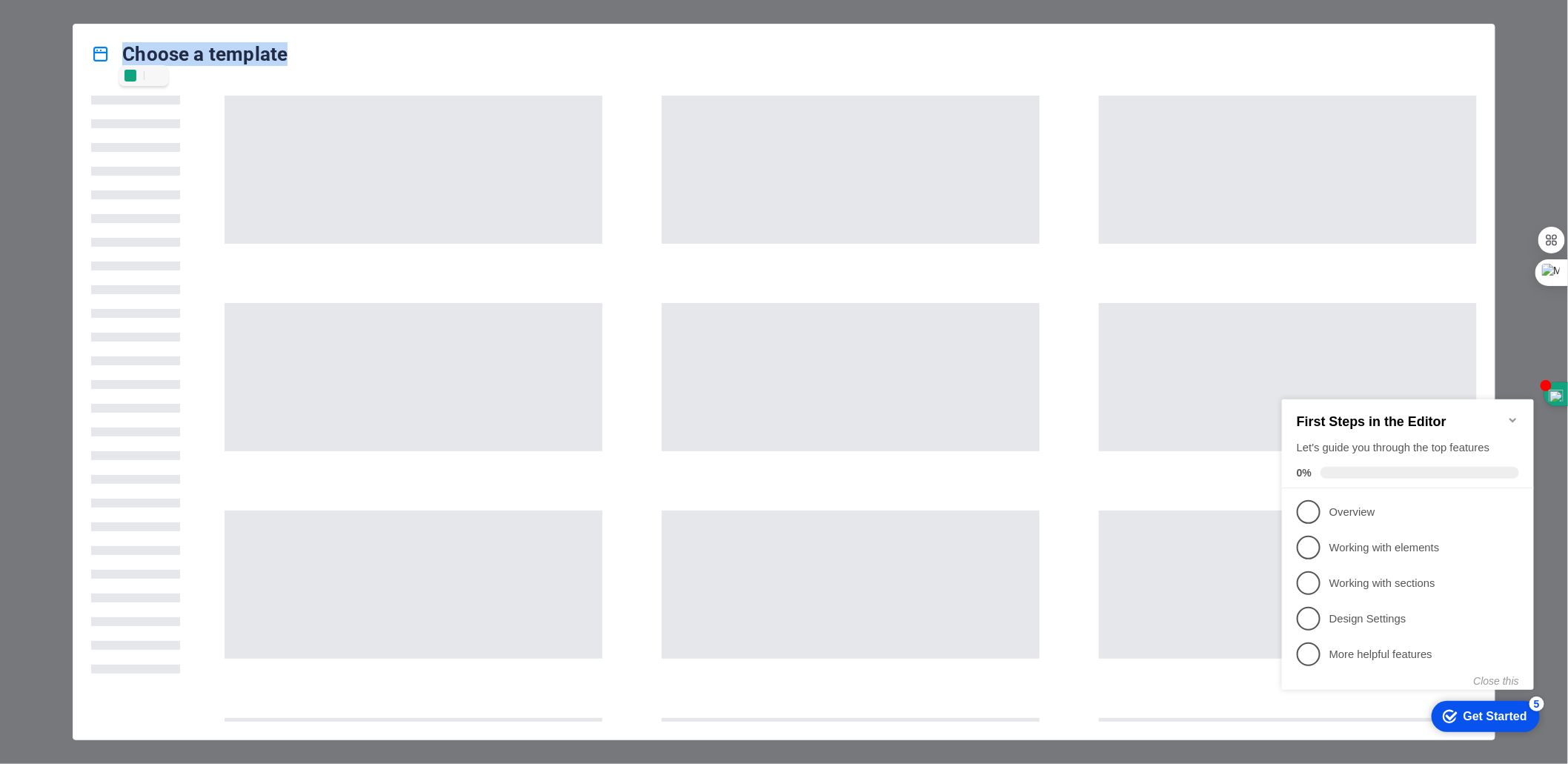
click at [1511, 417] on icon "Minimize checklist" at bounding box center [1511, 419] width 7 height 5
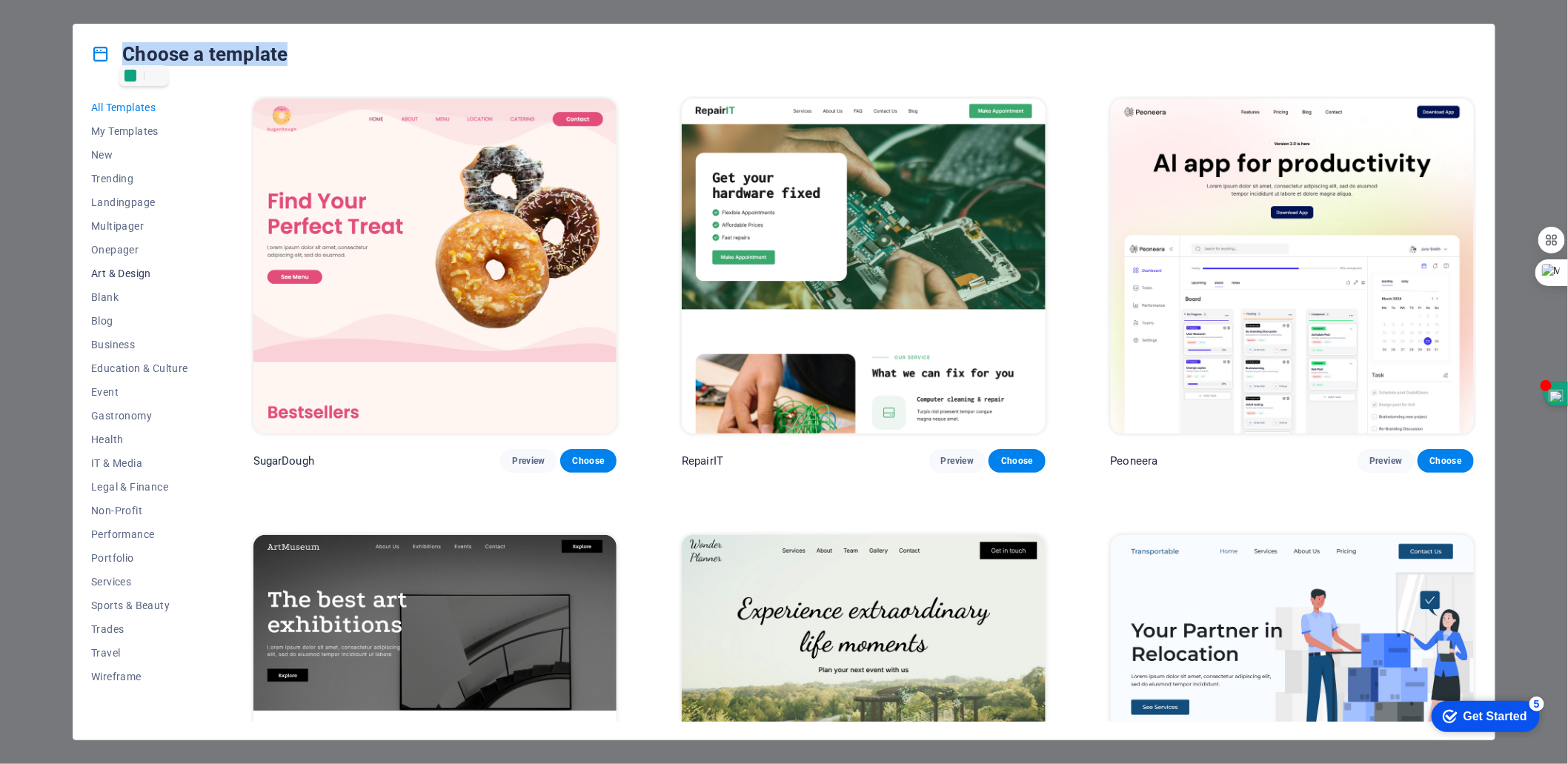
click at [138, 269] on span "Art & Design" at bounding box center [139, 273] width 97 height 12
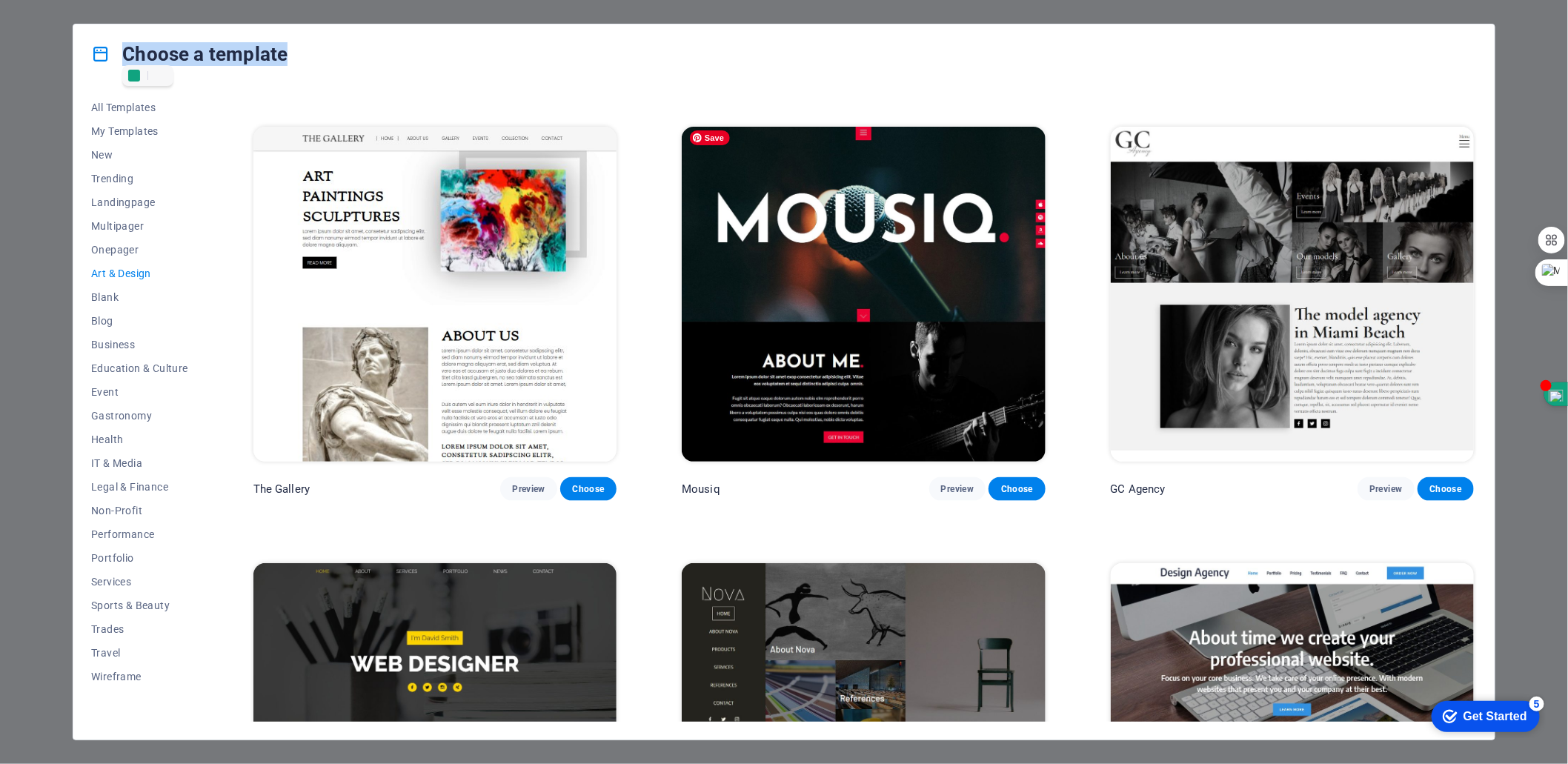
scroll to position [1216, 0]
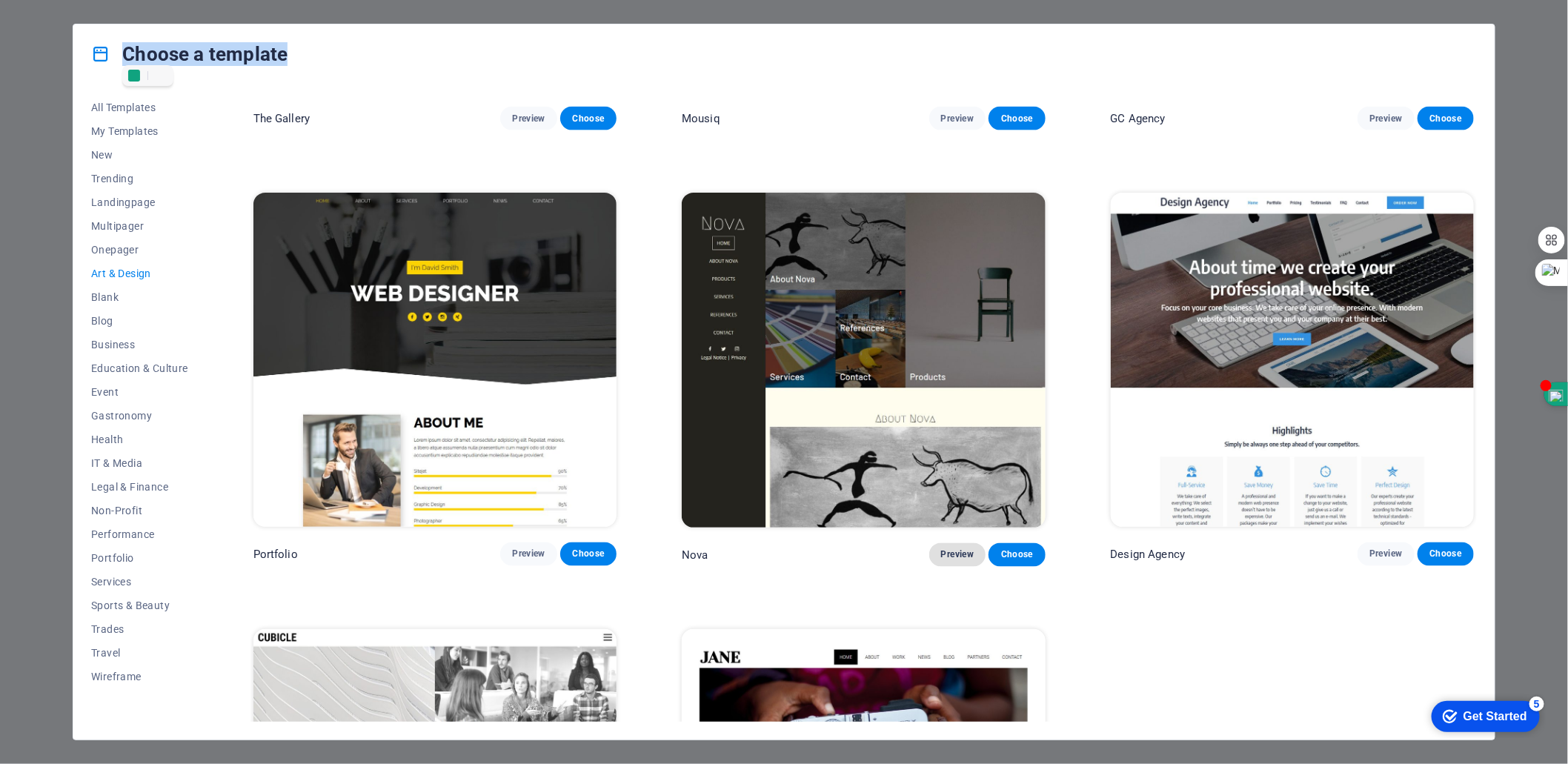
click at [946, 550] on span "Preview" at bounding box center [958, 555] width 33 height 12
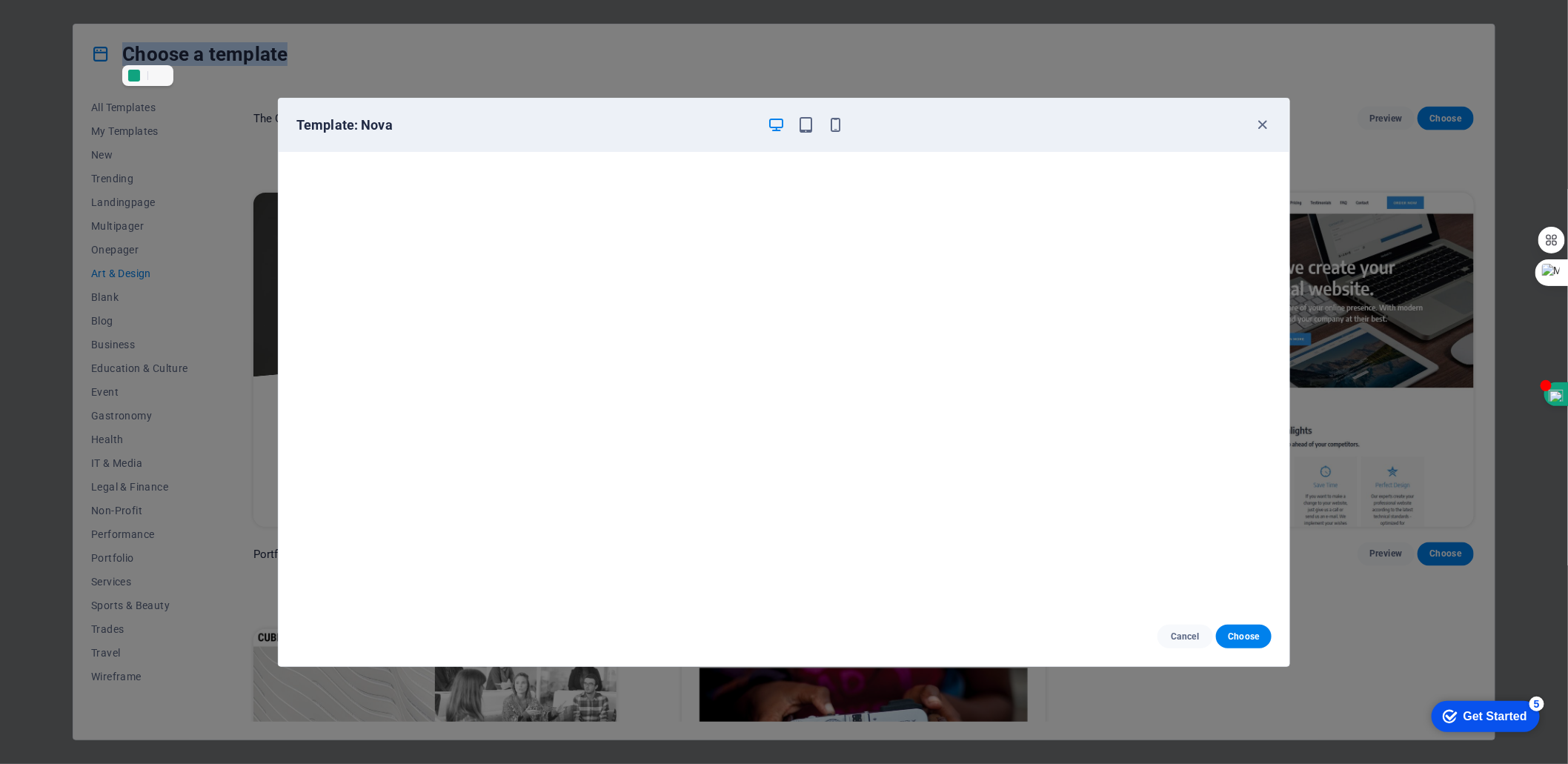
scroll to position [3, 0]
click at [1263, 129] on icon "button" at bounding box center [1263, 125] width 17 height 17
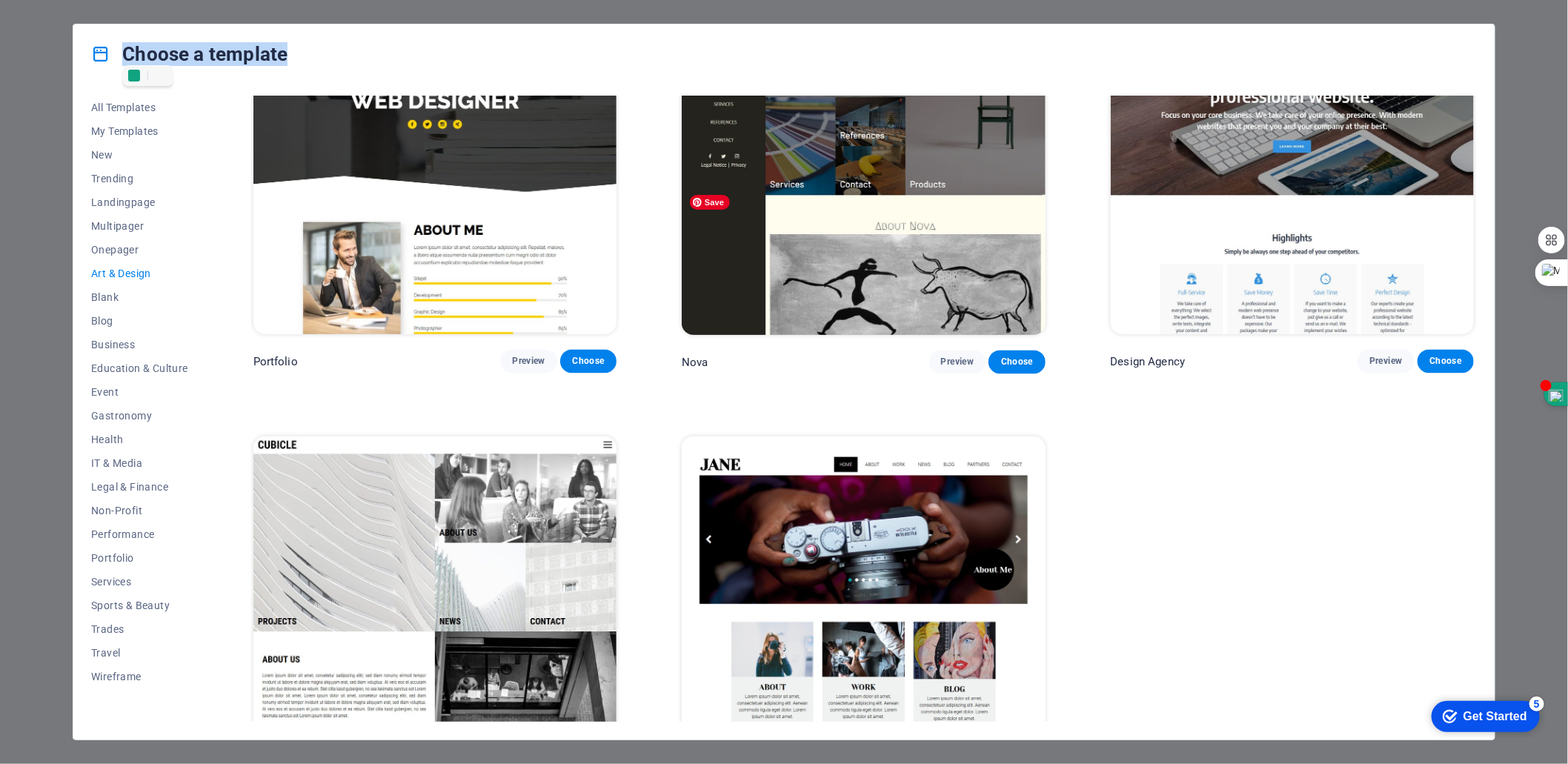
scroll to position [1489, 0]
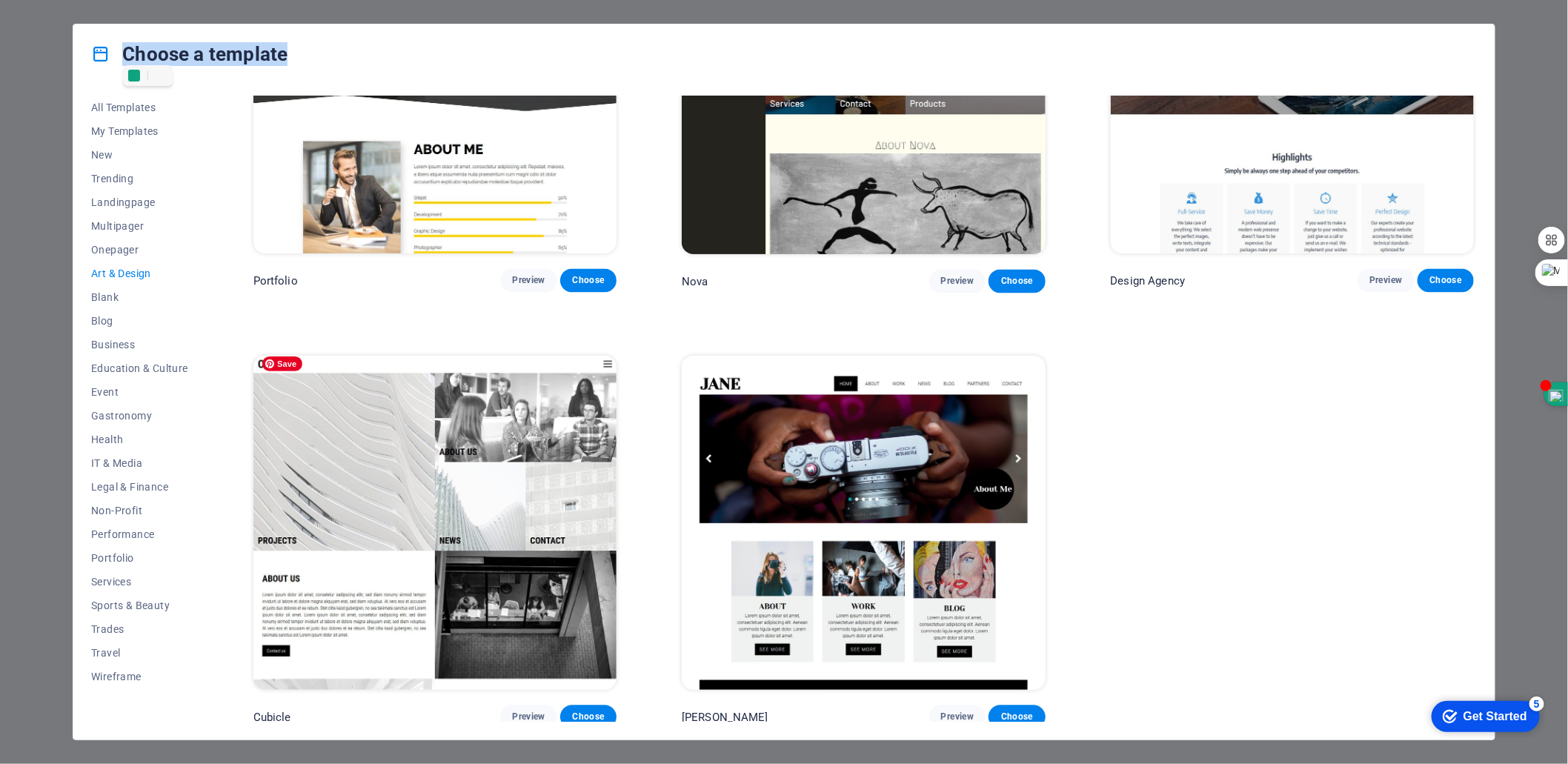
click at [542, 423] on img at bounding box center [435, 524] width 364 height 335
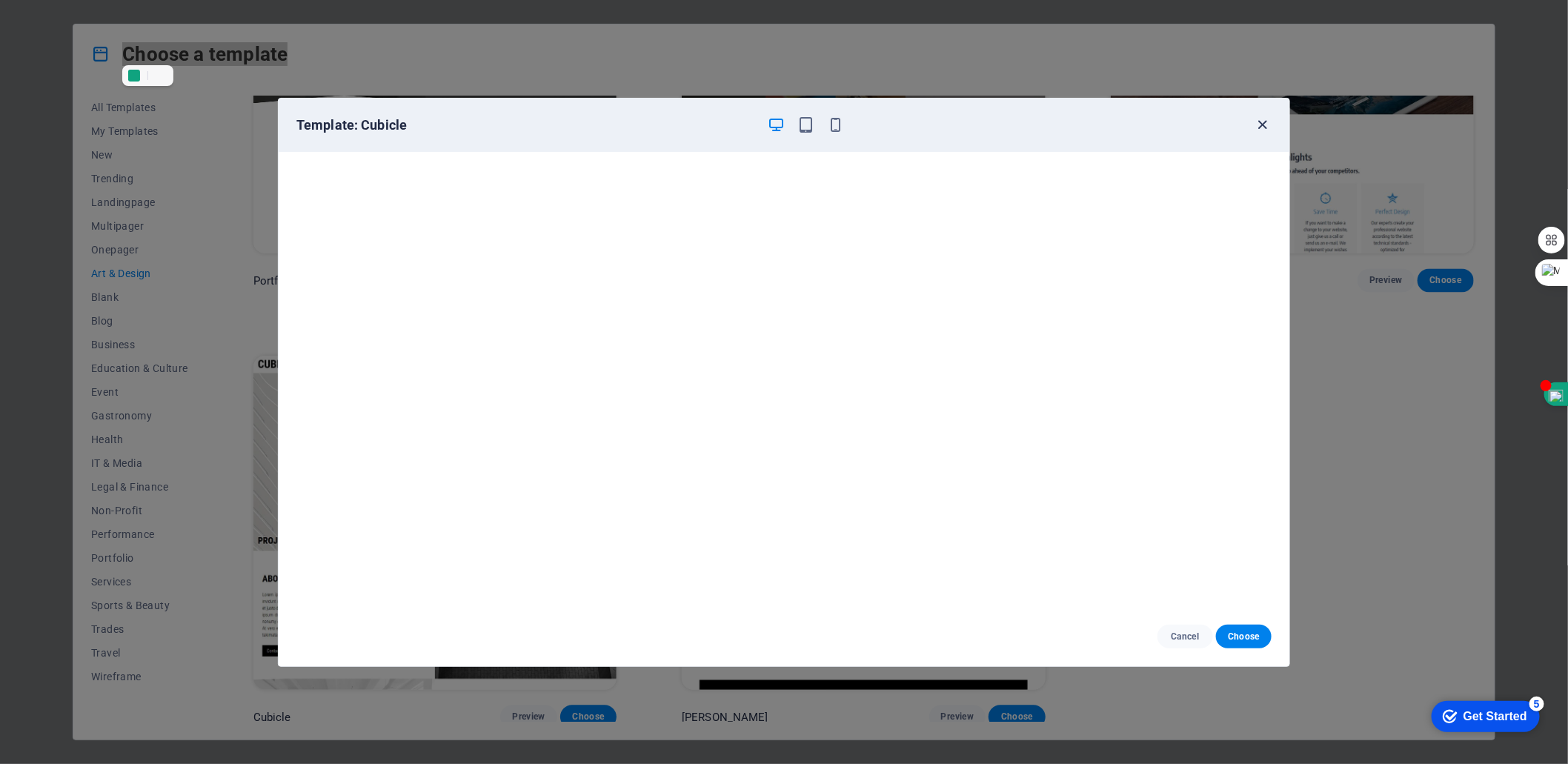
click at [1262, 121] on icon "button" at bounding box center [1263, 125] width 17 height 17
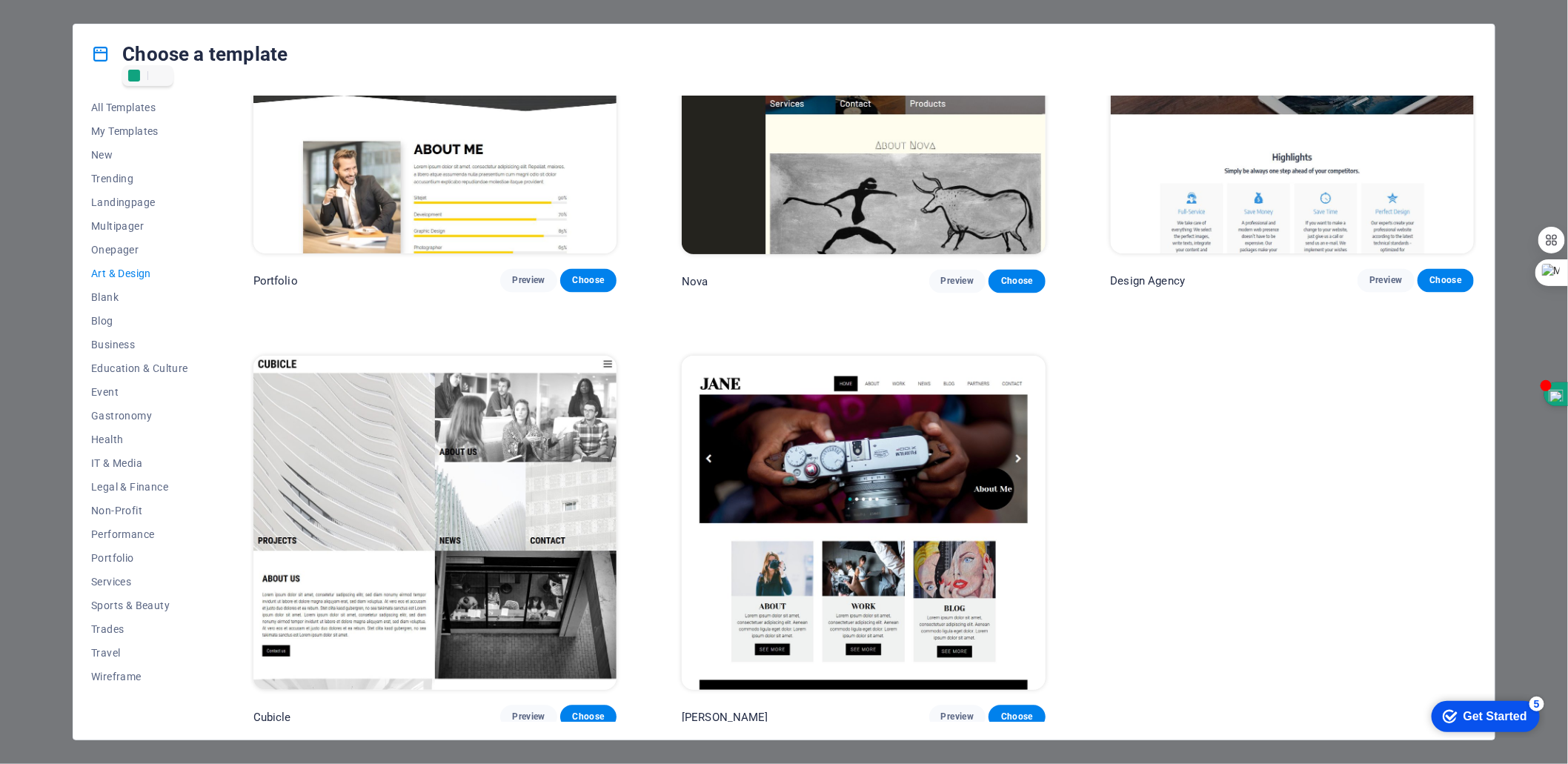
click at [48, 100] on div "Choose a template All Templates My Templates New Trending Landingpage Multipage…" at bounding box center [784, 382] width 1568 height 764
